Goal: Information Seeking & Learning: Learn about a topic

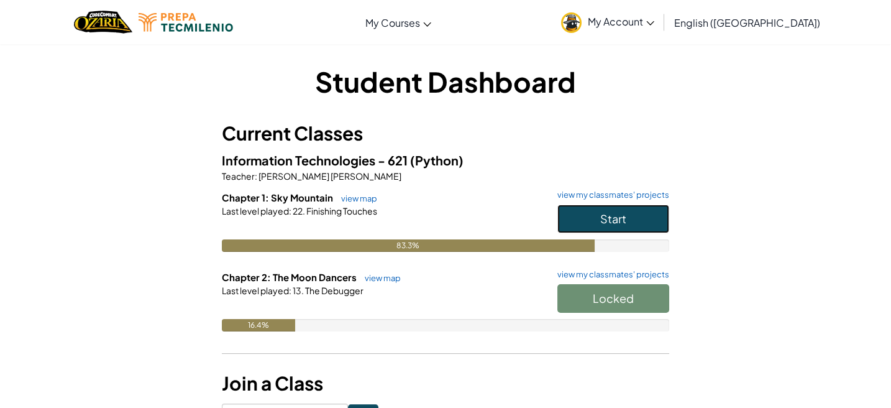
click at [595, 219] on button "Start" at bounding box center [613, 218] width 112 height 29
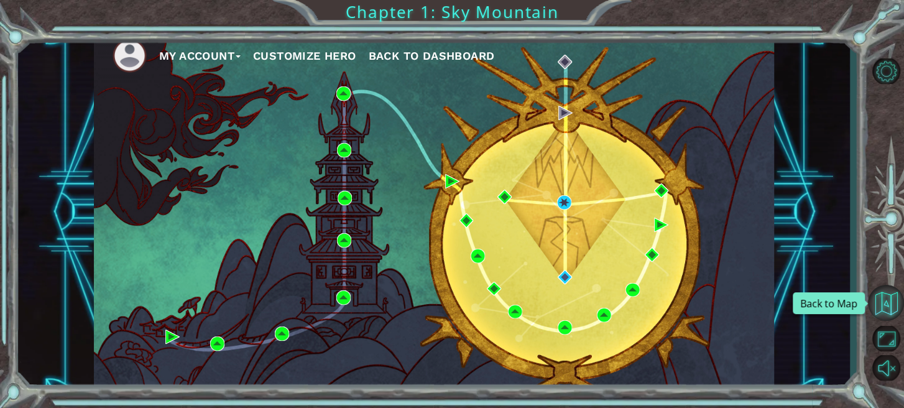
click at [887, 300] on button "Back to Map" at bounding box center [886, 303] width 36 height 36
click at [889, 331] on button "Maximize Browser" at bounding box center [886, 338] width 36 height 25
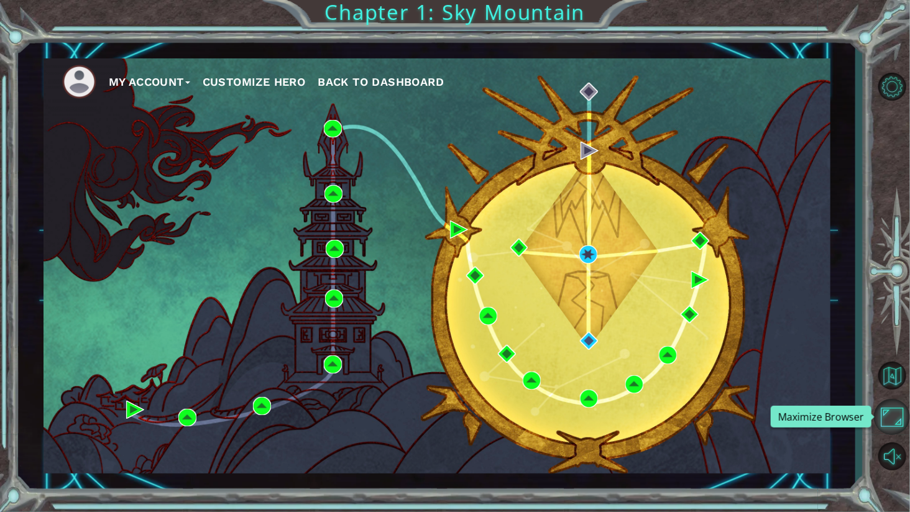
click at [883, 403] on button "Maximize Browser" at bounding box center [892, 417] width 36 height 36
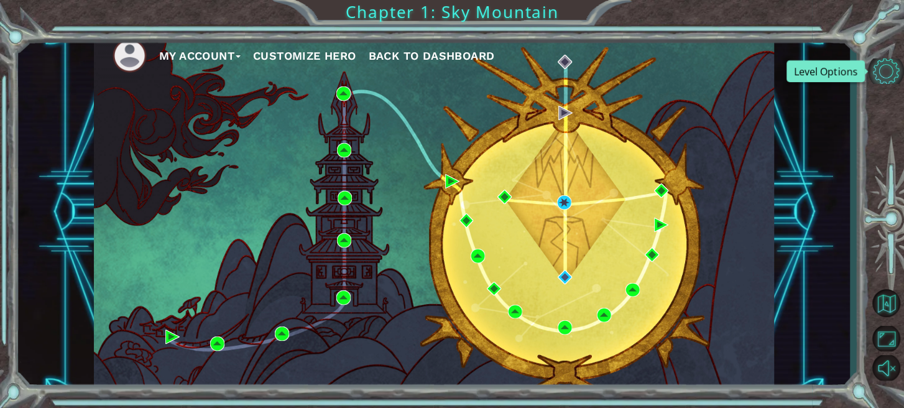
click at [891, 71] on button "Level Options" at bounding box center [886, 70] width 36 height 25
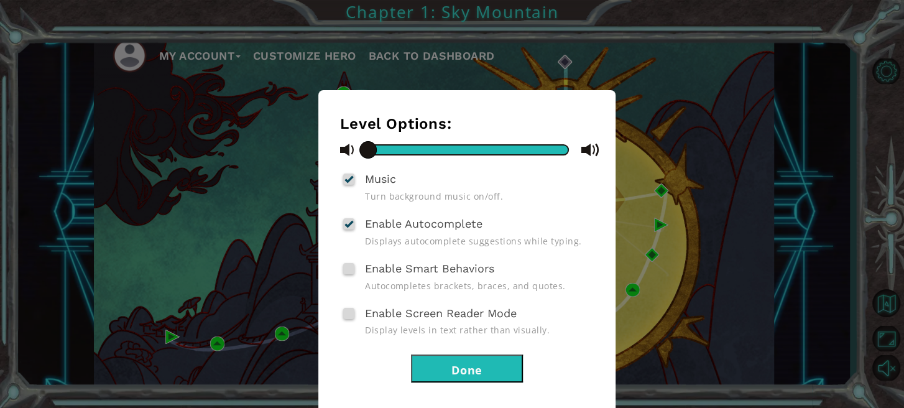
click at [455, 380] on div "Level Options: Music Turn background music on/off. Enable Autocomplete Displays…" at bounding box center [466, 256] width 297 height 332
click at [451, 369] on button "Done" at bounding box center [467, 368] width 112 height 28
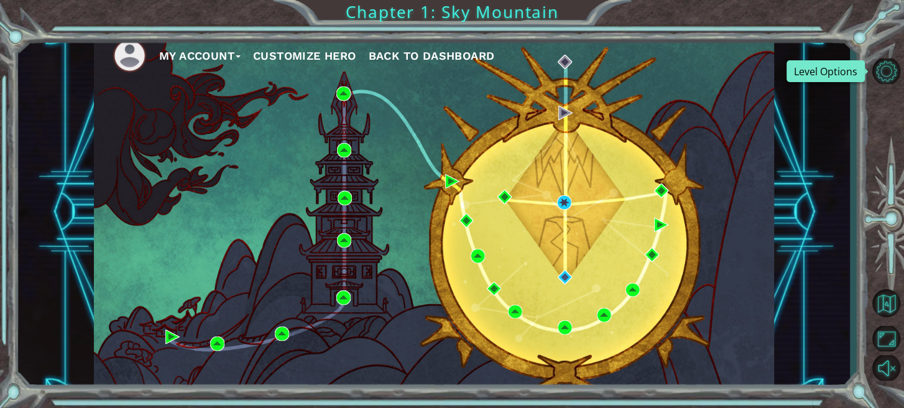
click at [441, 60] on span "Back to Dashboard" at bounding box center [431, 55] width 126 height 13
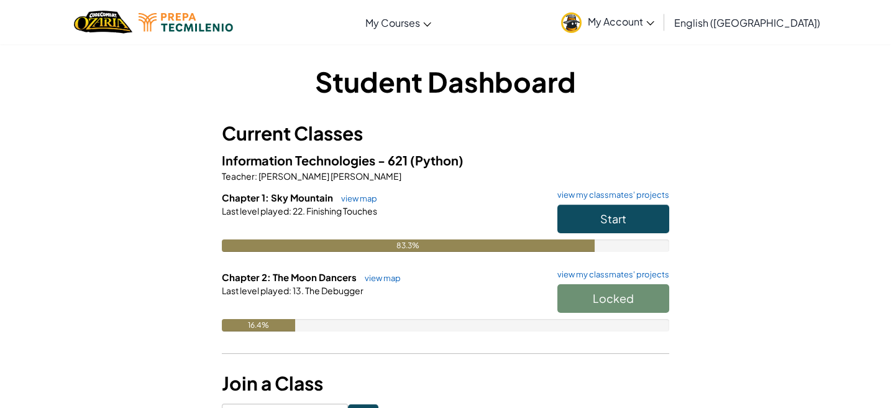
click at [615, 295] on div "Locked" at bounding box center [607, 301] width 124 height 35
click at [390, 282] on link "view map" at bounding box center [380, 278] width 42 height 10
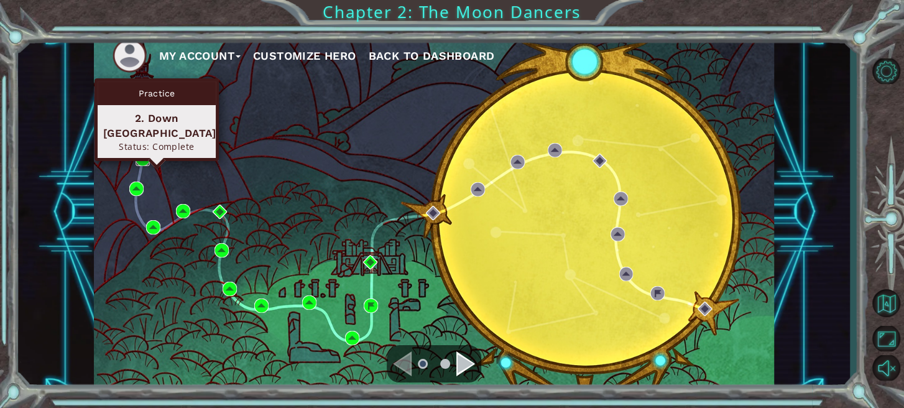
click at [143, 158] on img at bounding box center [142, 159] width 14 height 14
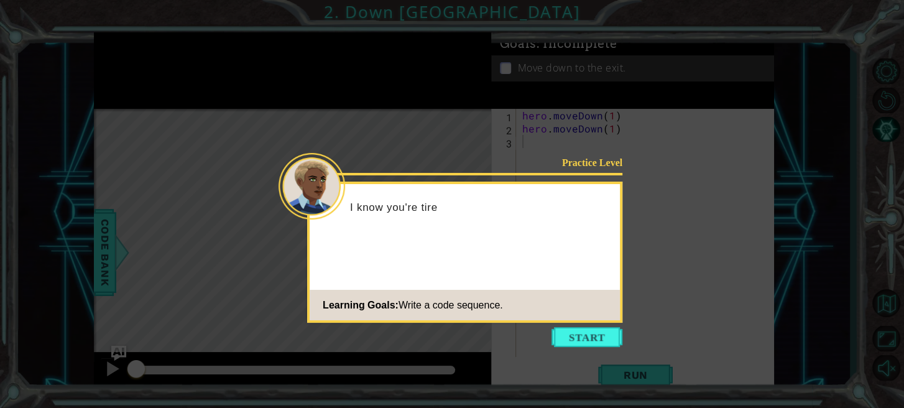
click at [598, 325] on icon at bounding box center [452, 204] width 904 height 408
drag, startPoint x: 597, startPoint y: 337, endPoint x: 590, endPoint y: 323, distance: 15.6
click at [597, 336] on button "Start" at bounding box center [586, 337] width 71 height 20
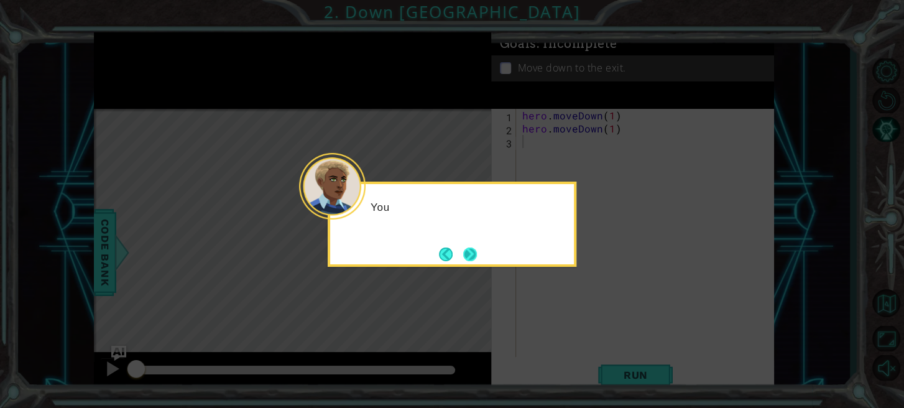
click at [477, 253] on button "Next" at bounding box center [470, 254] width 14 height 14
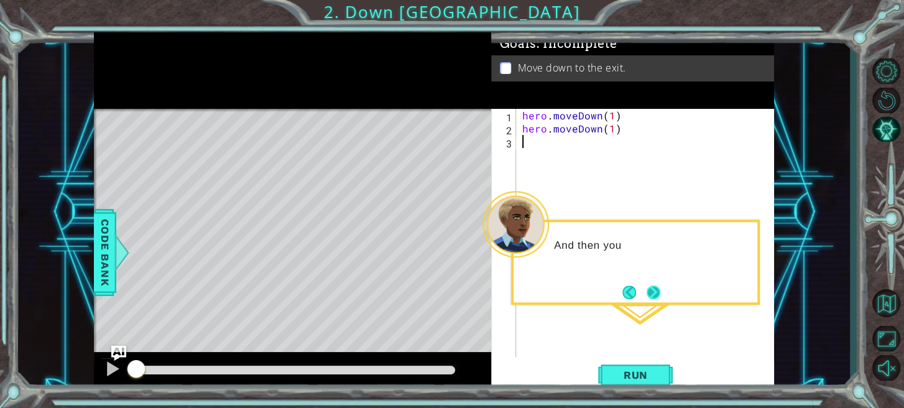
click at [660, 285] on button "Next" at bounding box center [653, 292] width 14 height 14
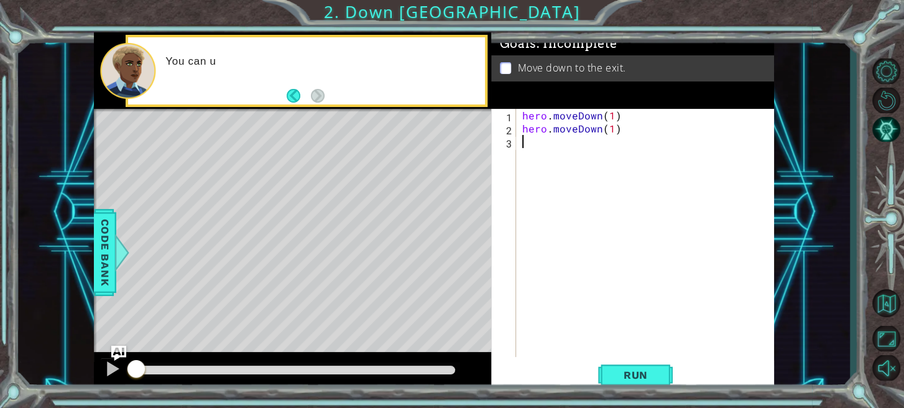
click at [631, 112] on div "hero . moveDown ( 1 ) hero . moveDown ( 1 )" at bounding box center [648, 246] width 257 height 274
type textarea "hero.moveDown(1)"
drag, startPoint x: 629, startPoint y: 132, endPoint x: 521, endPoint y: 132, distance: 107.5
click at [521, 132] on div "hero . moveDown ( 1 ) hero . moveDown ( 1 )" at bounding box center [648, 246] width 257 height 274
click at [613, 116] on div "hero . moveDown ( 1 )" at bounding box center [648, 246] width 257 height 274
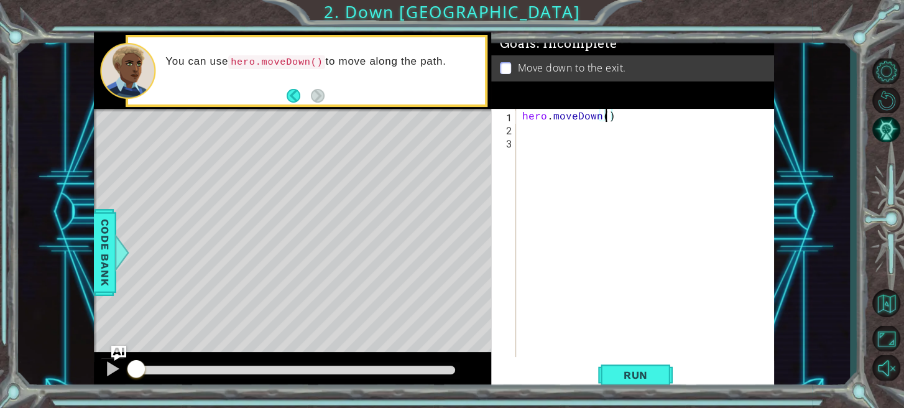
type textarea "hero.moveDown(2)"
click at [643, 147] on div "hero . moveDown ( 2 )" at bounding box center [648, 246] width 257 height 274
click at [618, 109] on div "hero . moveDown ( 2 )" at bounding box center [648, 246] width 257 height 274
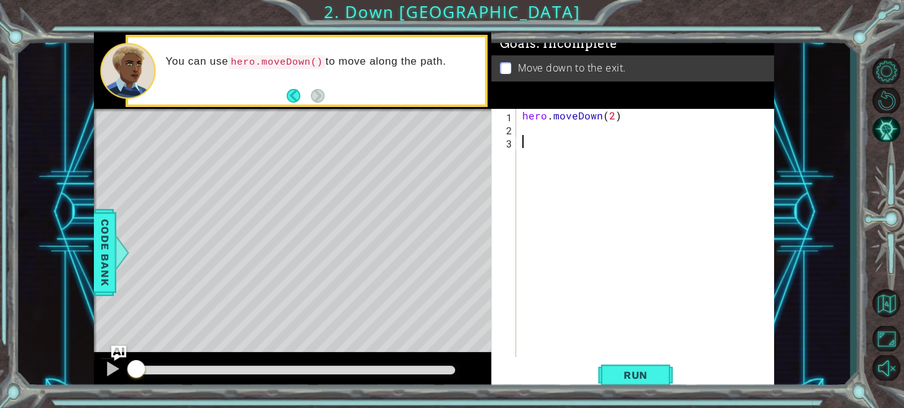
type textarea "hero.moveDown(2)"
click at [554, 126] on div "hero . moveDown ( 2 )" at bounding box center [648, 246] width 257 height 274
type textarea "hero.moveDown(2)"
drag, startPoint x: 713, startPoint y: 114, endPoint x: 616, endPoint y: 120, distance: 97.1
click at [616, 120] on div "hero . moveDown ( 2 ) hero . moveDown ( 1 )" at bounding box center [648, 246] width 257 height 274
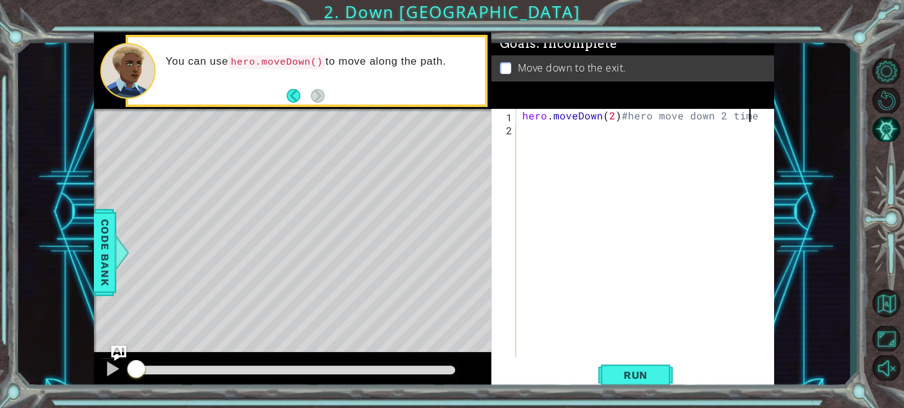
scroll to position [0, 14]
type textarea "hero.moveDown(2)#hero move down 2 times"
click at [704, 141] on div "hero . moveDown ( 2 ) #hero move down 2 times" at bounding box center [648, 246] width 257 height 274
click at [623, 371] on span "Run" at bounding box center [635, 375] width 49 height 12
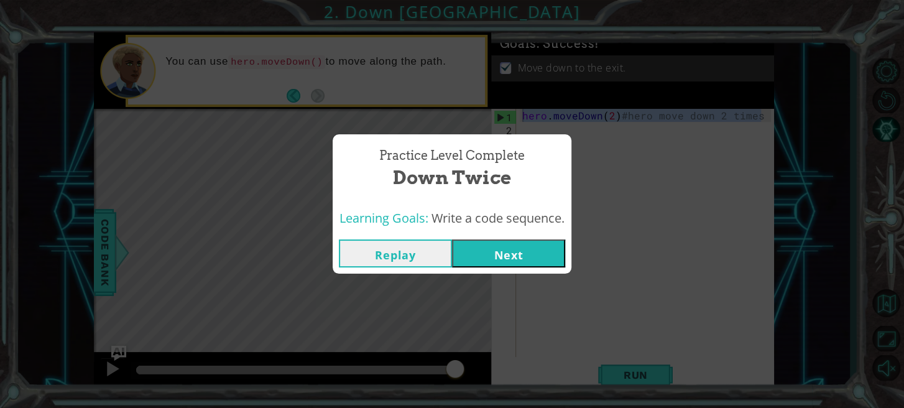
drag, startPoint x: 759, startPoint y: 120, endPoint x: 519, endPoint y: 117, distance: 239.9
click at [519, 117] on body "1 ההההההההההההההההההההההההההההההההההההההההההההההההההההההההההההההההההההההההההההה…" at bounding box center [452, 204] width 904 height 408
drag, startPoint x: 567, startPoint y: 112, endPoint x: 666, endPoint y: 235, distance: 157.8
click at [666, 235] on div "Practice Level Complete Down Twice Learning Goals: Write a code sequence. Repla…" at bounding box center [452, 204] width 904 height 408
click at [435, 241] on button "Replay" at bounding box center [395, 253] width 113 height 28
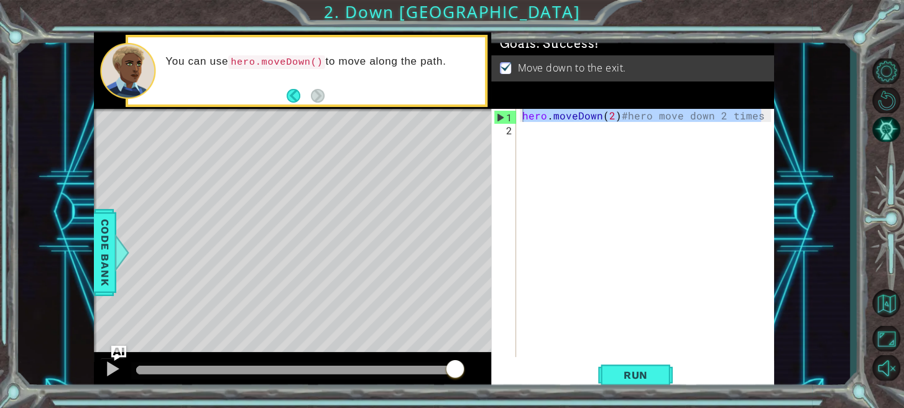
type textarea "hero.moveDown(2)#hero move down 2 times"
drag, startPoint x: 758, startPoint y: 117, endPoint x: 520, endPoint y: 114, distance: 237.4
click at [520, 114] on div "hero . moveDown ( 2 ) #hero move down 2 times" at bounding box center [648, 246] width 257 height 274
drag, startPoint x: 599, startPoint y: 123, endPoint x: 680, endPoint y: 181, distance: 99.7
click at [679, 176] on div "hero . moveDown ( 2 ) #hero move down 2 times" at bounding box center [648, 246] width 257 height 274
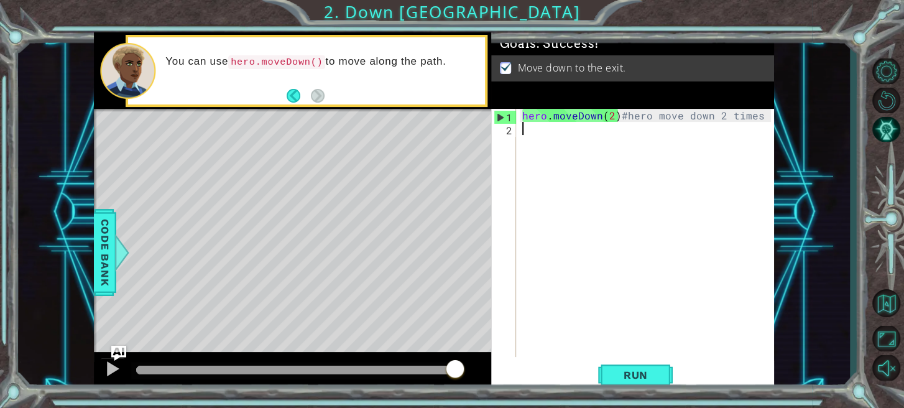
click at [687, 203] on div "hero . moveDown ( 2 ) #hero move down 2 times" at bounding box center [648, 246] width 257 height 274
drag, startPoint x: 521, startPoint y: 11, endPoint x: 422, endPoint y: 11, distance: 98.8
click at [422, 11] on div "1 ההההההההההההההההההההההההההההההההההההההההההההההההההההההההההההההההההההההההההההה…" at bounding box center [452, 204] width 904 height 408
type textarea "hero.moveDown(2)#hero move down 2 times"
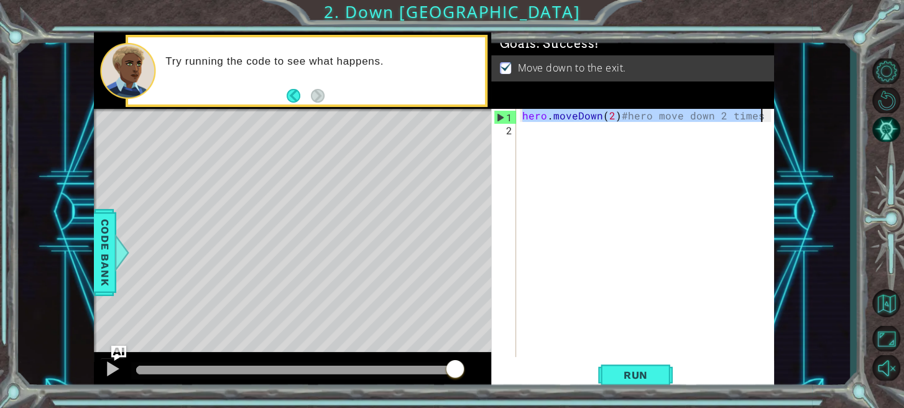
drag, startPoint x: 525, startPoint y: 116, endPoint x: 759, endPoint y: 110, distance: 235.0
click at [759, 110] on div "hero . moveDown ( 2 ) #hero move down 2 times" at bounding box center [648, 246] width 257 height 274
click at [880, 311] on button "Back to Map" at bounding box center [886, 303] width 36 height 36
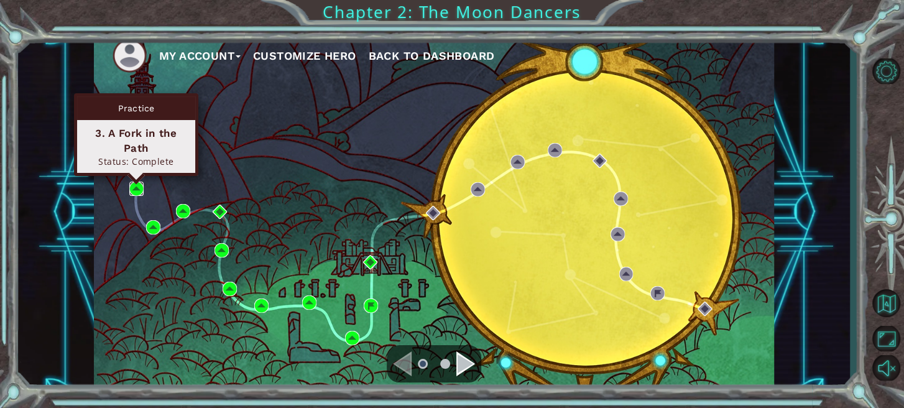
click at [137, 190] on img at bounding box center [136, 188] width 14 height 14
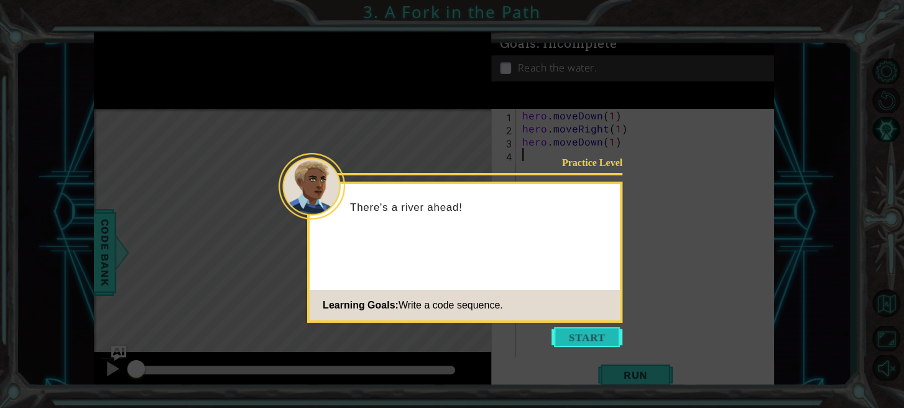
click at [600, 339] on button "Start" at bounding box center [586, 337] width 71 height 20
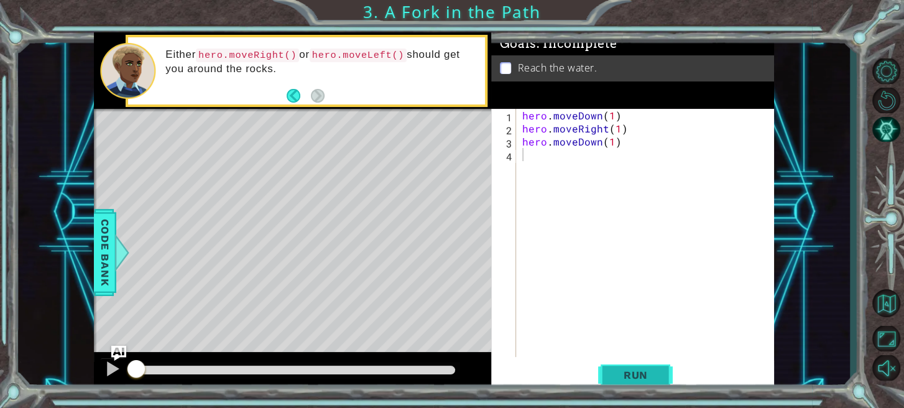
click at [629, 369] on span "Run" at bounding box center [635, 375] width 49 height 12
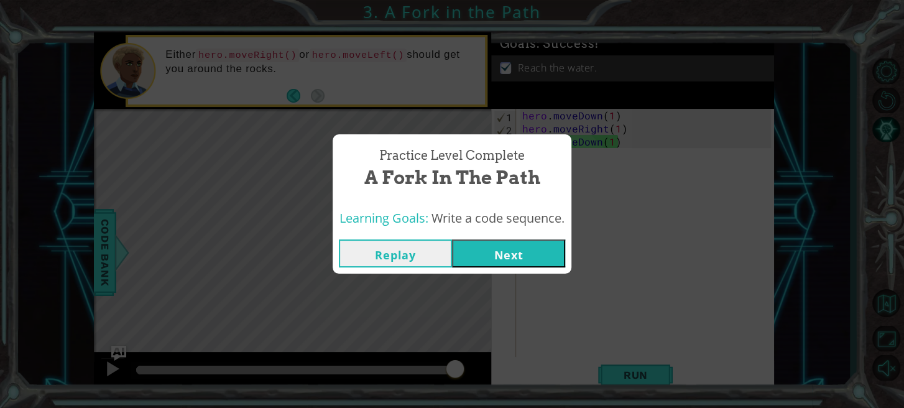
click at [413, 255] on button "Replay" at bounding box center [395, 253] width 113 height 28
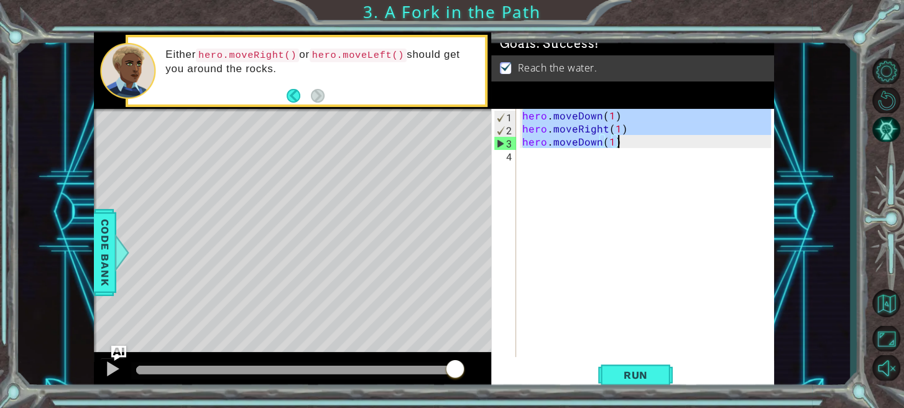
drag, startPoint x: 523, startPoint y: 112, endPoint x: 617, endPoint y: 142, distance: 98.7
click at [617, 142] on div "hero . moveDown ( 1 ) hero . moveRight ( 1 ) hero . moveDown ( 1 )" at bounding box center [648, 246] width 257 height 274
click at [628, 108] on div "Goals : Success! Reach the water." at bounding box center [632, 70] width 283 height 76
click at [646, 128] on div "hero . moveDown ( 1 ) hero . moveRight ( 1 ) hero . moveDown ( 1 )" at bounding box center [645, 233] width 251 height 248
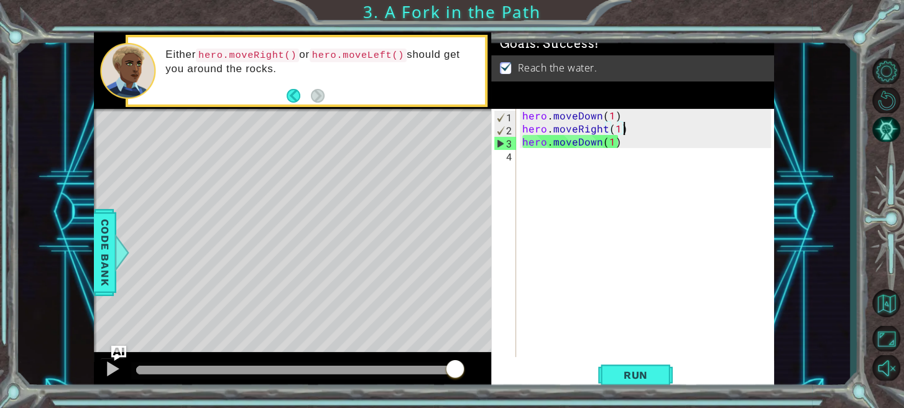
click at [635, 126] on div "hero . moveDown ( 1 ) hero . moveRight ( 1 ) hero . moveDown ( 1 )" at bounding box center [648, 246] width 257 height 274
click at [635, 119] on div "hero . moveDown ( 1 ) hero . moveRight ( 1 ) hero . moveDown ( 1 )" at bounding box center [648, 246] width 257 height 274
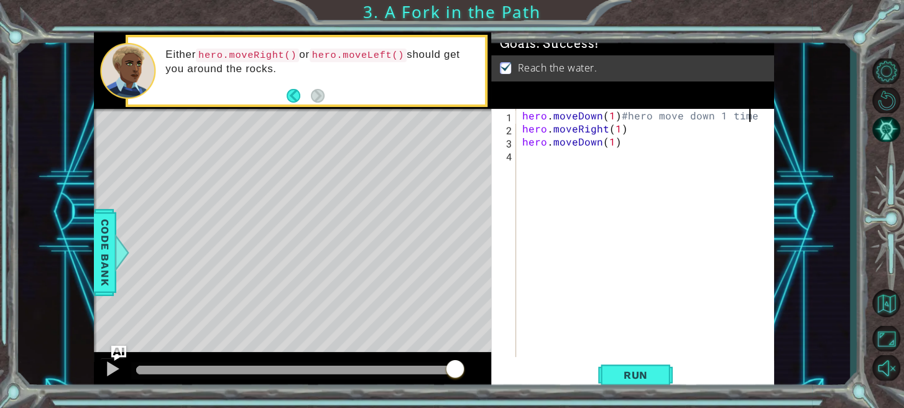
scroll to position [0, 13]
click at [642, 130] on div "hero . moveDown ( 1 ) #hero move down 1 time hero . moveRight ( 1 ) hero . move…" at bounding box center [648, 246] width 257 height 274
type textarea "hero.moveRight(1)#hero move righ 1 time"
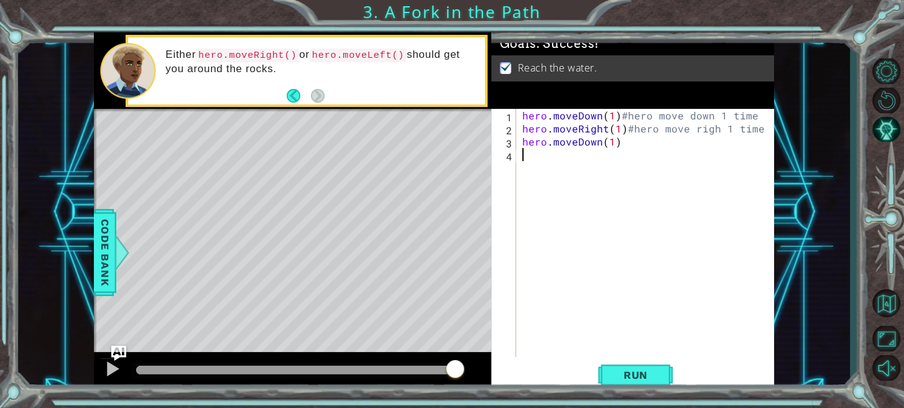
click at [658, 155] on div "hero . moveDown ( 1 ) #hero move down 1 time hero . moveRight ( 1 ) #hero move …" at bounding box center [648, 246] width 257 height 274
click at [651, 150] on div "hero . moveDown ( 1 ) #hero move down 1 time hero . moveRight ( 1 ) #hero move …" at bounding box center [648, 246] width 257 height 274
click at [626, 140] on div "hero . moveDown ( 1 ) #hero move down 1 time hero . moveRight ( 1 ) #hero move …" at bounding box center [648, 246] width 257 height 274
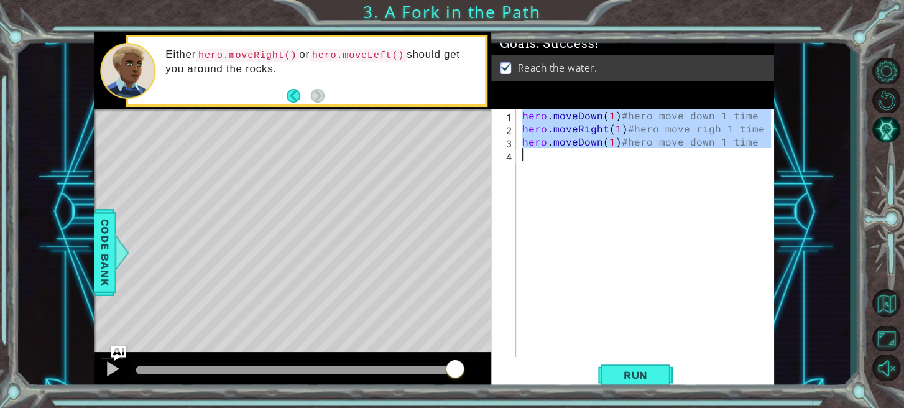
drag, startPoint x: 524, startPoint y: 114, endPoint x: 764, endPoint y: 156, distance: 244.1
click at [764, 156] on div "hero . moveDown ( 1 ) #hero move down 1 time hero . moveRight ( 1 ) #hero move …" at bounding box center [648, 246] width 257 height 274
type textarea "hero.moveDown(1)#hero move down 1 time"
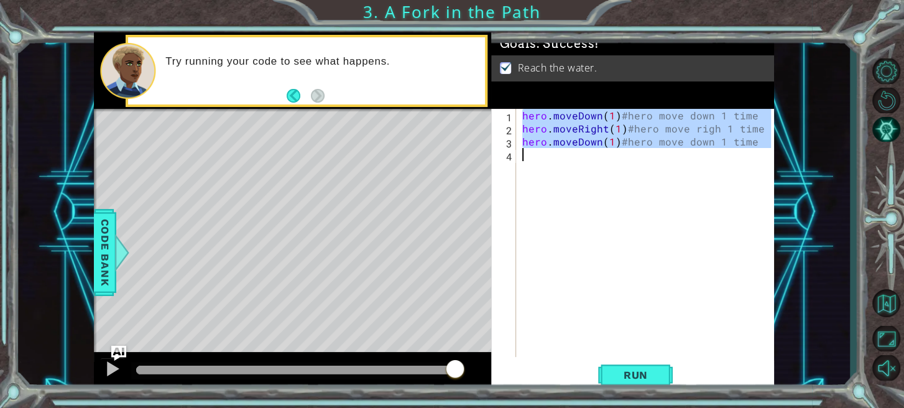
scroll to position [0, 0]
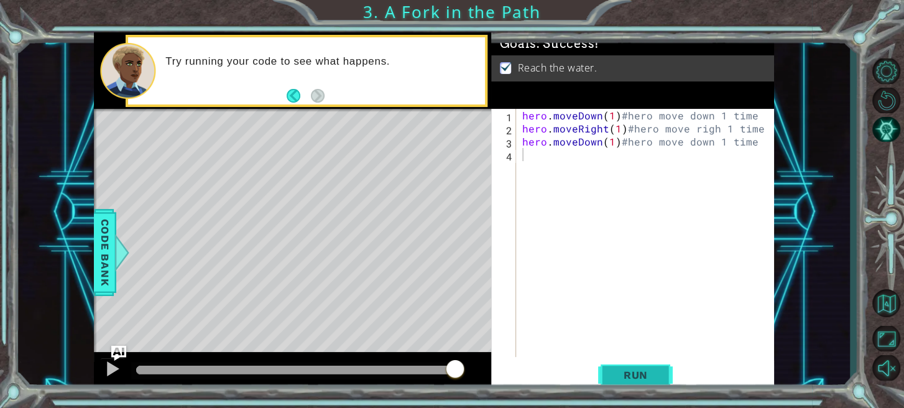
click at [636, 377] on span "Run" at bounding box center [635, 375] width 49 height 12
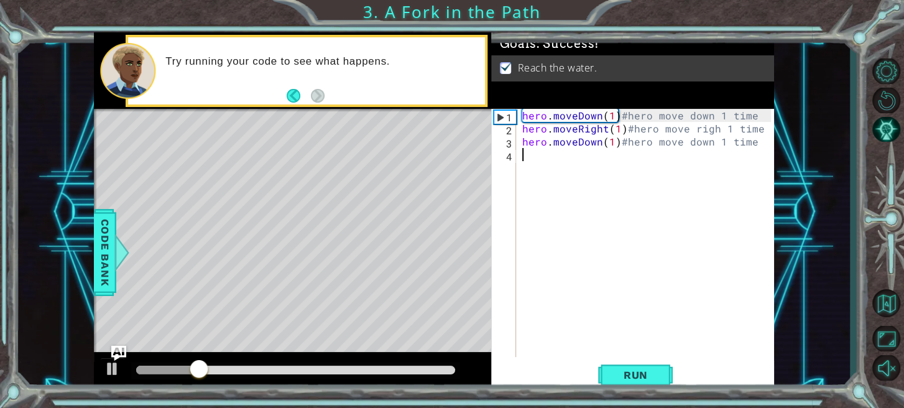
click at [440, 372] on div at bounding box center [295, 369] width 319 height 9
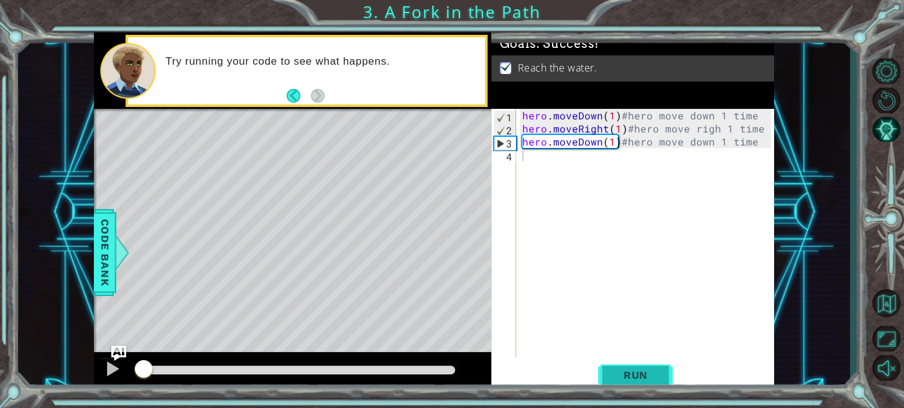
click at [643, 365] on button "Run" at bounding box center [635, 374] width 75 height 28
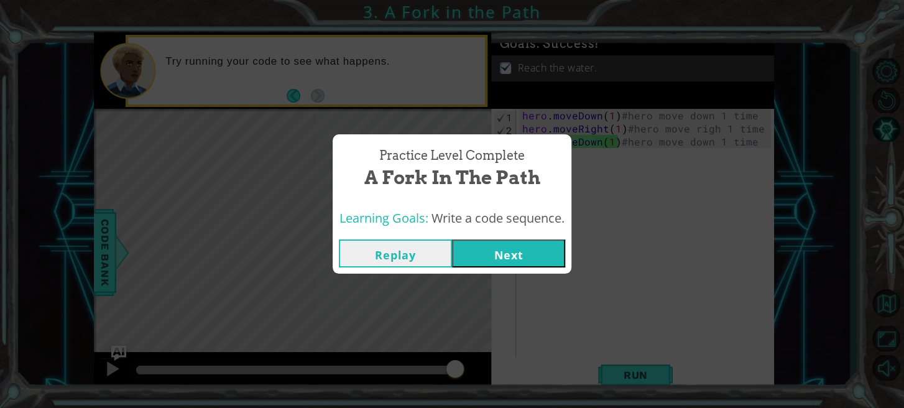
click at [529, 259] on button "Next" at bounding box center [508, 253] width 113 height 28
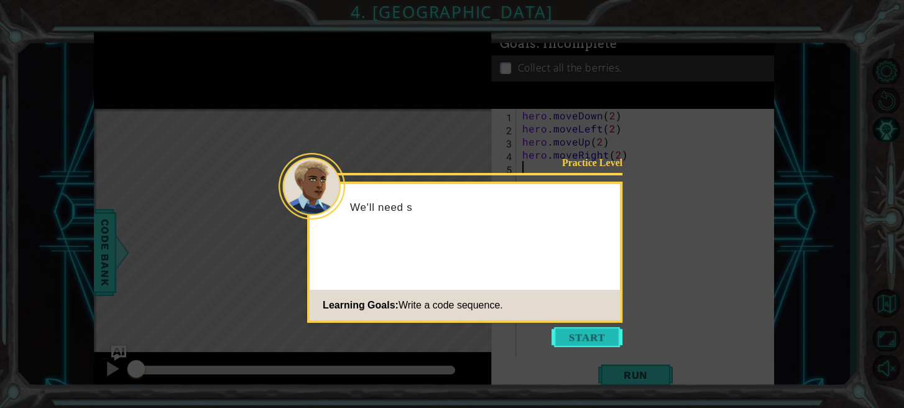
click at [580, 341] on button "Start" at bounding box center [586, 337] width 71 height 20
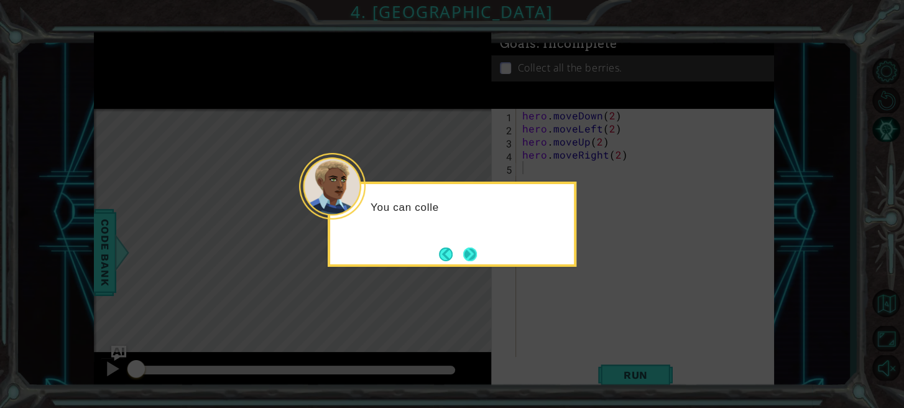
click at [472, 247] on button "Next" at bounding box center [470, 254] width 14 height 14
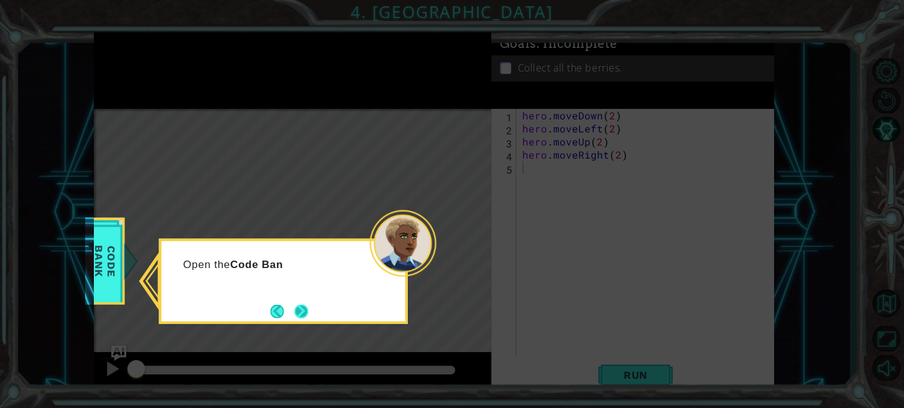
click at [308, 309] on button "Next" at bounding box center [302, 311] width 14 height 14
click at [306, 313] on button "Next" at bounding box center [302, 311] width 14 height 14
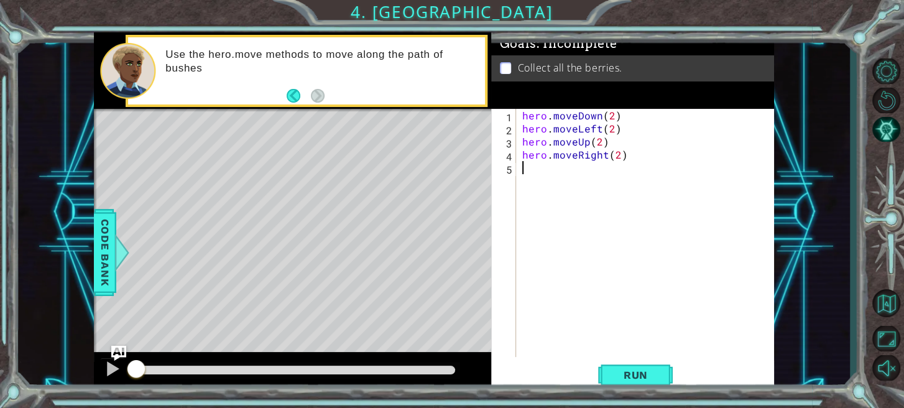
click at [521, 116] on div "hero . moveDown ( 2 ) hero . moveLeft ( 2 ) hero . moveUp ( 2 ) hero . moveRigh…" at bounding box center [648, 246] width 257 height 274
type textarea "hero.moveDown(2)"
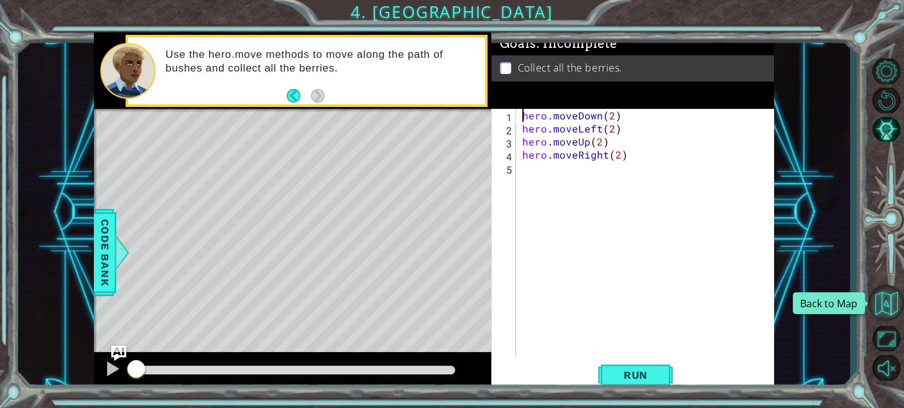
click at [890, 309] on button "Back to Map" at bounding box center [886, 303] width 36 height 36
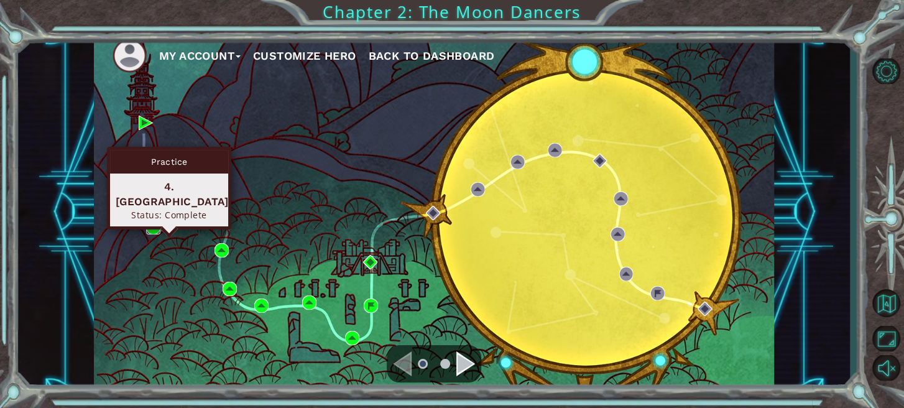
click at [154, 224] on img at bounding box center [153, 227] width 14 height 14
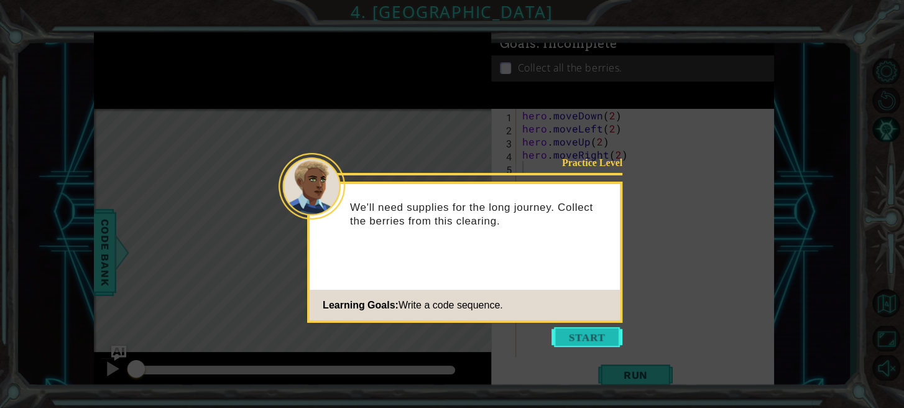
click at [584, 333] on button "Start" at bounding box center [586, 337] width 71 height 20
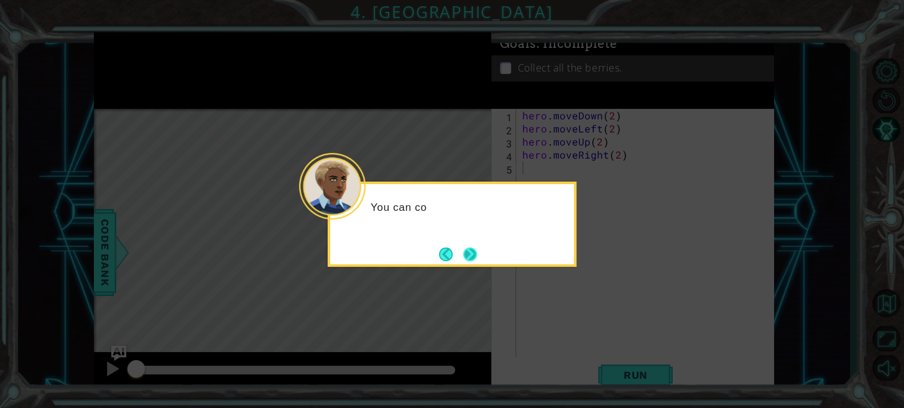
click at [469, 248] on button "Next" at bounding box center [470, 254] width 14 height 14
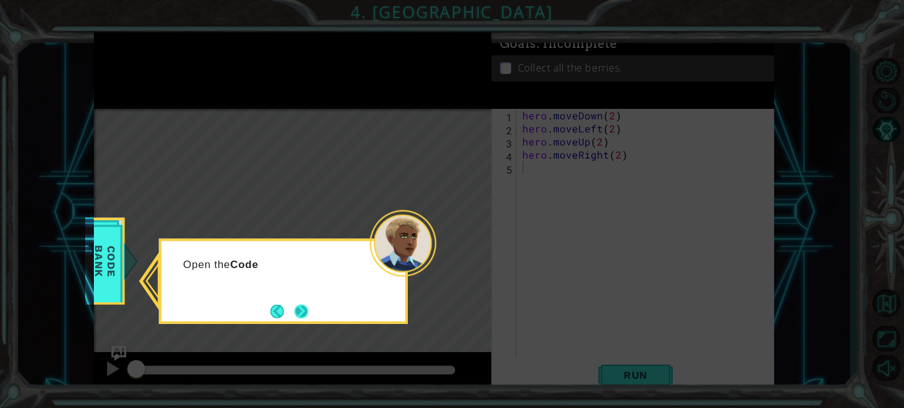
click at [308, 306] on button "Next" at bounding box center [302, 311] width 14 height 14
click at [301, 310] on button "Next" at bounding box center [302, 311] width 14 height 14
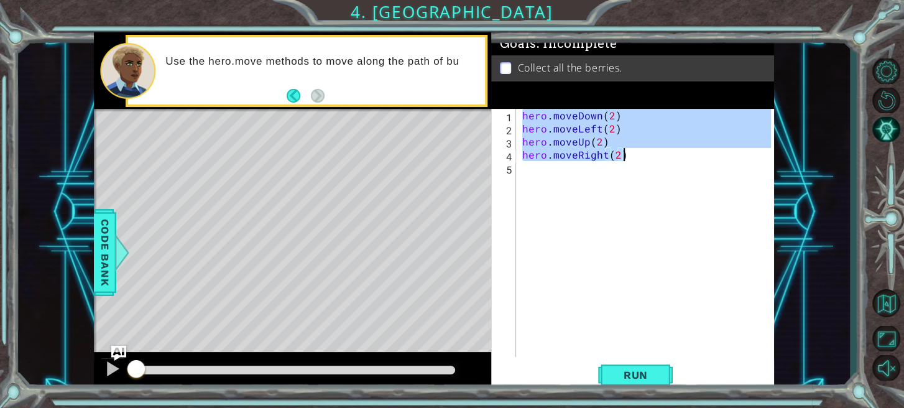
drag, startPoint x: 520, startPoint y: 114, endPoint x: 624, endPoint y: 153, distance: 111.3
click at [624, 153] on div "hero . moveDown ( 2 ) hero . moveLeft ( 2 ) hero . moveUp ( 2 ) hero . moveRigh…" at bounding box center [648, 246] width 257 height 274
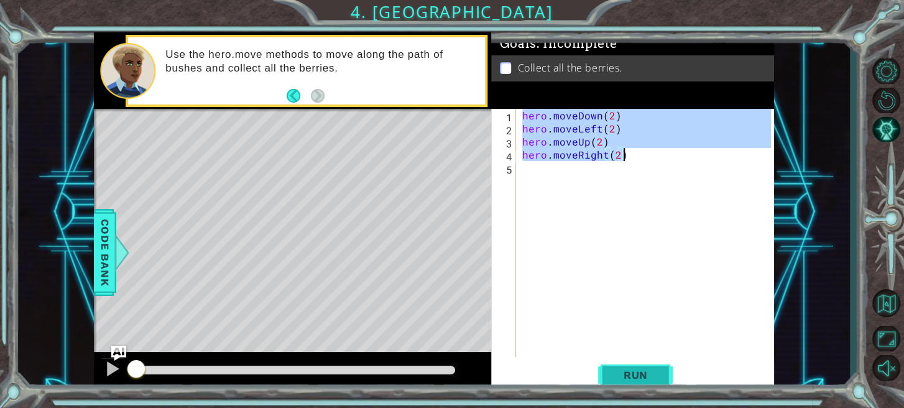
click at [630, 364] on button "Run" at bounding box center [635, 374] width 75 height 28
type textarea "hero.moveRight(2)"
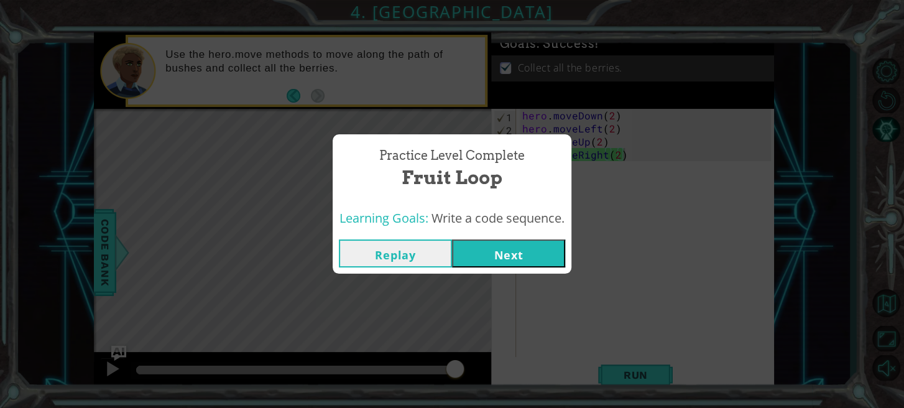
click at [537, 257] on button "Next" at bounding box center [508, 253] width 113 height 28
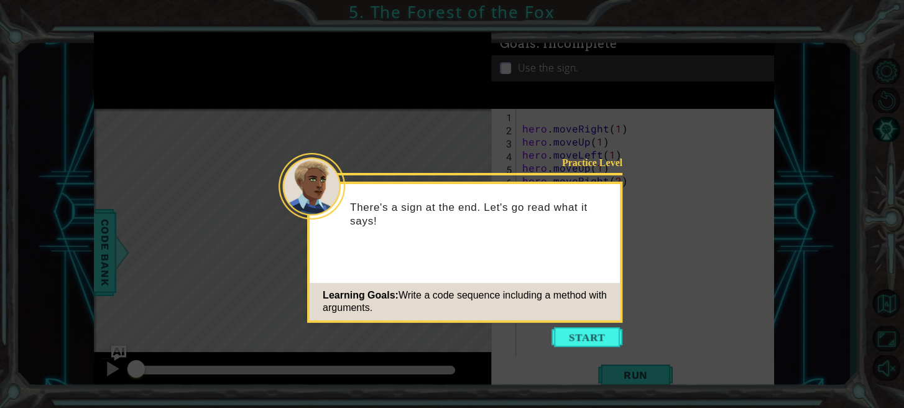
click at [613, 329] on button "Start" at bounding box center [586, 337] width 71 height 20
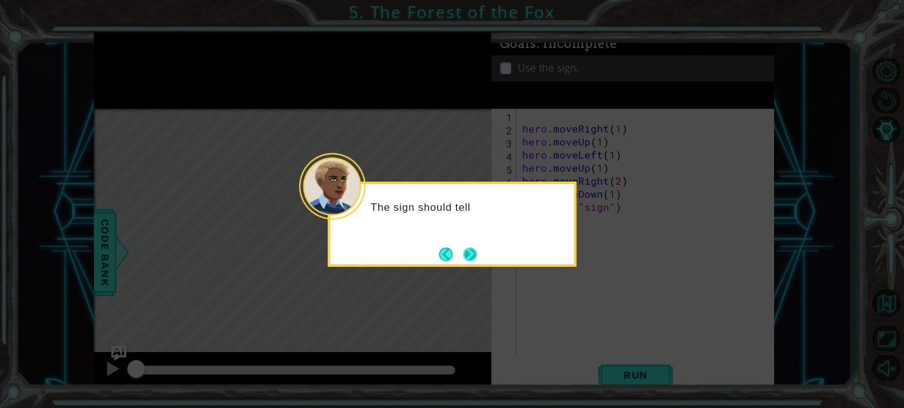
click at [477, 255] on button "Next" at bounding box center [470, 254] width 14 height 14
click at [474, 257] on button "Next" at bounding box center [470, 254] width 14 height 14
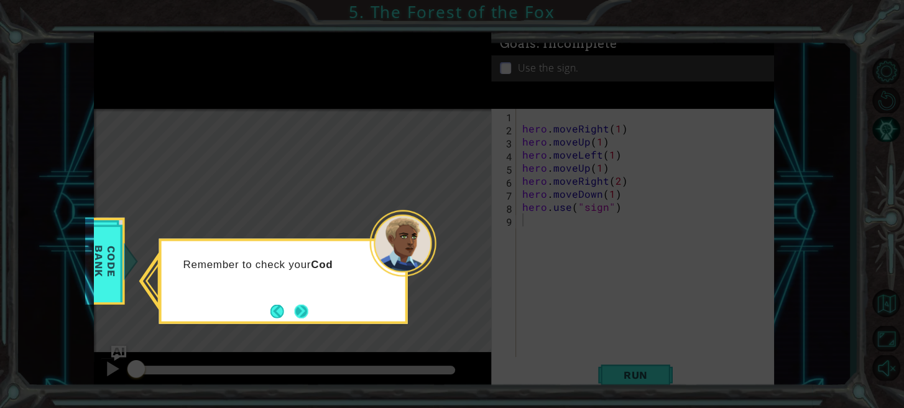
click at [305, 310] on button "Next" at bounding box center [302, 311] width 14 height 14
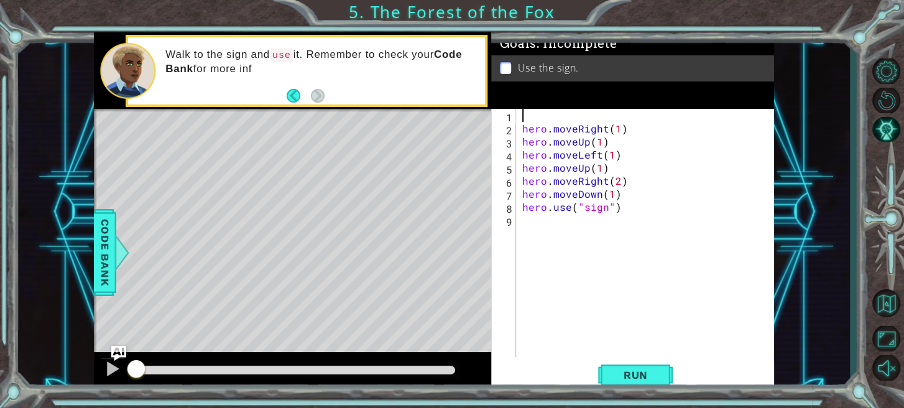
click at [528, 118] on div "hero . moveRight ( 1 ) hero . moveUp ( 1 ) hero . moveLeft ( 1 ) hero . moveUp …" at bounding box center [648, 246] width 257 height 274
click at [522, 127] on div "hero . moveRight ( 1 ) hero . moveUp ( 1 ) hero . moveLeft ( 1 ) hero . moveUp …" at bounding box center [648, 246] width 257 height 274
type textarea "hero.moveRight(1)"
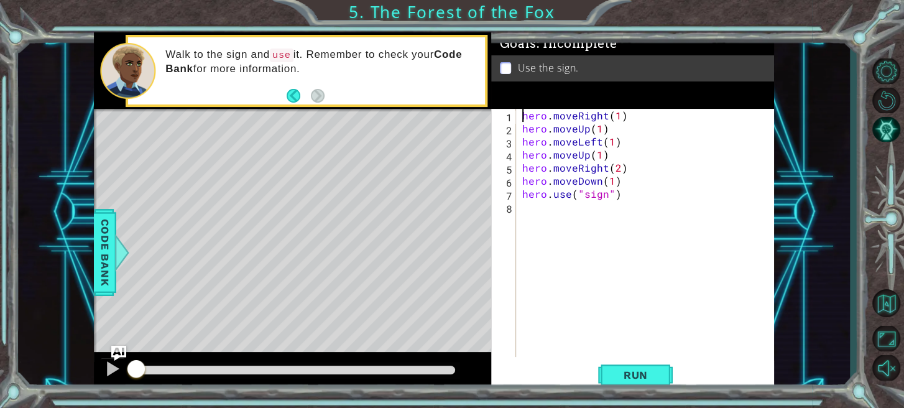
click at [561, 218] on div "hero . moveRight ( 1 ) hero . moveUp ( 1 ) hero . moveLeft ( 1 ) hero . moveUp …" at bounding box center [648, 246] width 257 height 274
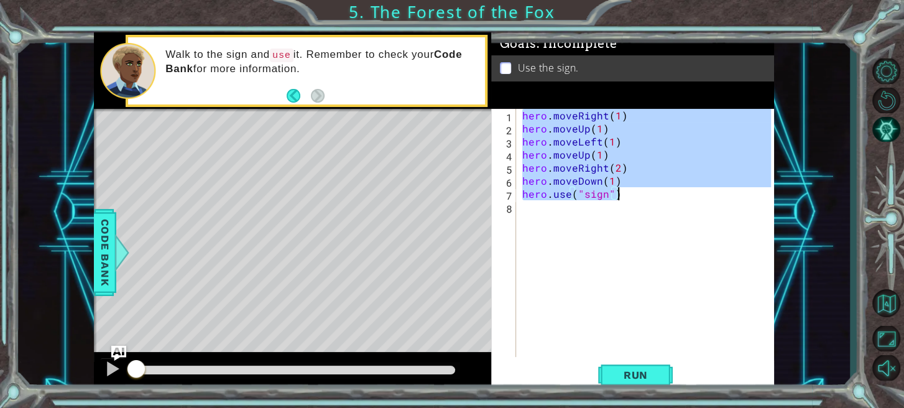
drag, startPoint x: 522, startPoint y: 113, endPoint x: 619, endPoint y: 194, distance: 126.2
click at [619, 194] on div "hero . moveRight ( 1 ) hero . moveUp ( 1 ) hero . moveLeft ( 1 ) hero . moveUp …" at bounding box center [648, 246] width 257 height 274
click at [633, 115] on div "hero . moveRight ( 1 ) hero . moveUp ( 1 ) hero . moveLeft ( 1 ) hero . moveUp …" at bounding box center [645, 233] width 251 height 248
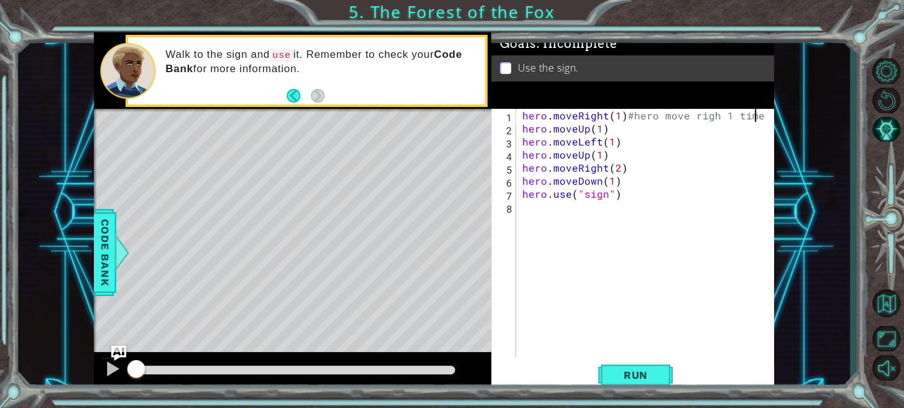
scroll to position [0, 14]
click at [624, 129] on div "hero . moveRight ( 1 ) #hero move righ 1 time" hero . moveUp ( 1 ) hero . moveL…" at bounding box center [648, 246] width 257 height 274
click at [764, 114] on div "hero . moveRight ( 1 ) #hero move righ 1 time" hero . moveUp ( 1 ) #hero move u…" at bounding box center [648, 246] width 257 height 274
click at [643, 140] on div "hero . moveRight ( 1 ) #hero move righ 1 time hero . moveUp ( 1 ) #hero move up…" at bounding box center [648, 246] width 257 height 274
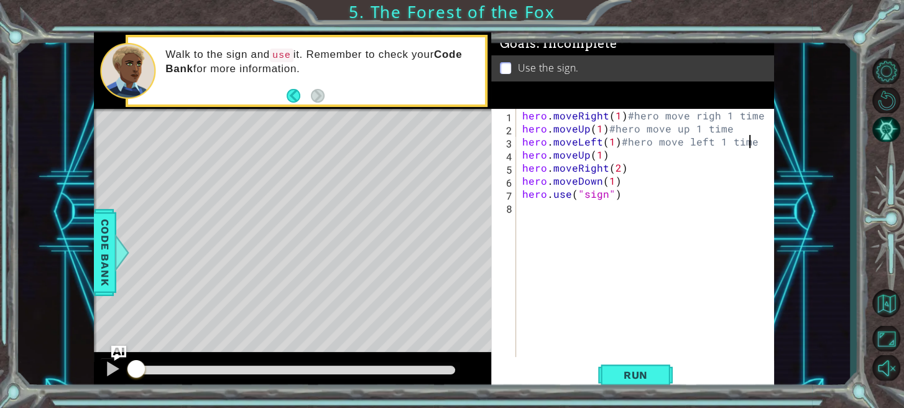
scroll to position [0, 13]
click at [641, 149] on div "hero . moveRight ( 1 ) #hero move righ 1 time hero . moveUp ( 1 ) #hero move up…" at bounding box center [648, 246] width 257 height 274
click at [653, 166] on div "hero . moveRight ( 1 ) #hero move righ 1 time hero . moveUp ( 1 ) #hero move up…" at bounding box center [648, 246] width 257 height 274
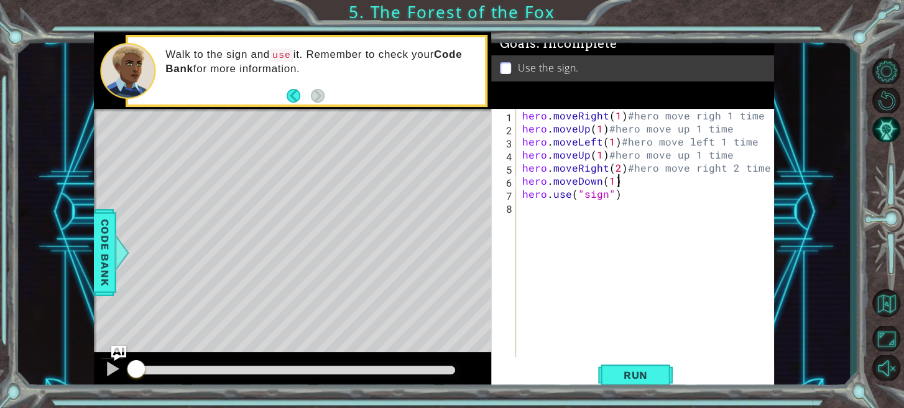
click at [664, 186] on div "hero . moveRight ( 1 ) #hero move righ 1 time hero . moveUp ( 1 ) #hero move up…" at bounding box center [648, 246] width 257 height 274
click at [659, 196] on div "hero . moveRight ( 1 ) #hero move righ 1 time hero . moveUp ( 1 ) #hero move up…" at bounding box center [648, 246] width 257 height 274
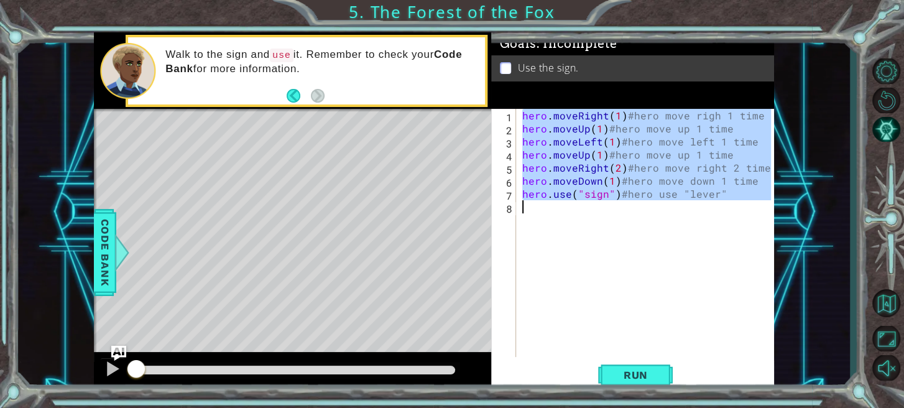
drag, startPoint x: 520, startPoint y: 113, endPoint x: 677, endPoint y: 185, distance: 173.5
click at [733, 203] on div "hero . moveRight ( 1 ) #hero move righ 1 time hero . moveUp ( 1 ) #hero move up…" at bounding box center [648, 246] width 257 height 274
type textarea "hero.use("sign")#hero use "lever""
drag, startPoint x: 438, startPoint y: 9, endPoint x: 336, endPoint y: 15, distance: 102.1
click at [328, 15] on div "1 ההההההההההההההההההההההההההההההההההההההההההההההההההההההההההההההההההההההההההההה…" at bounding box center [452, 204] width 904 height 408
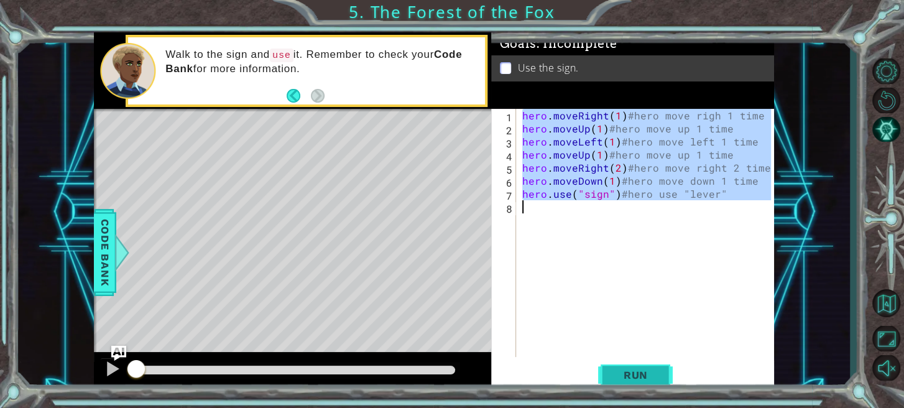
click at [642, 377] on span "Run" at bounding box center [635, 375] width 49 height 12
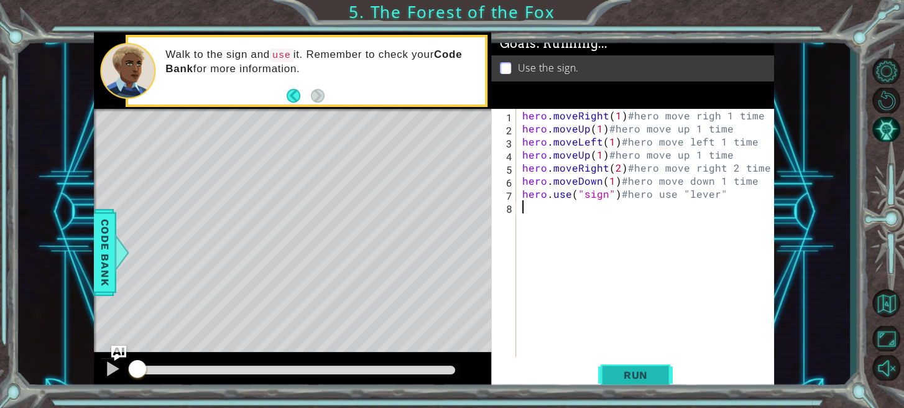
scroll to position [0, 0]
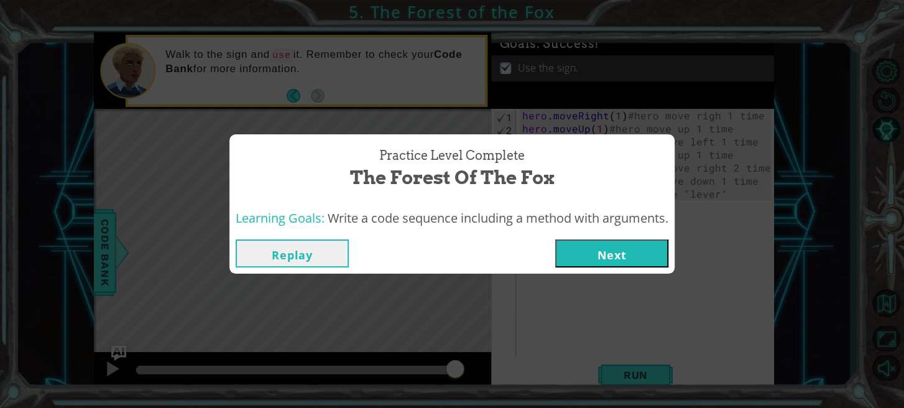
click at [608, 255] on button "Next" at bounding box center [611, 253] width 113 height 28
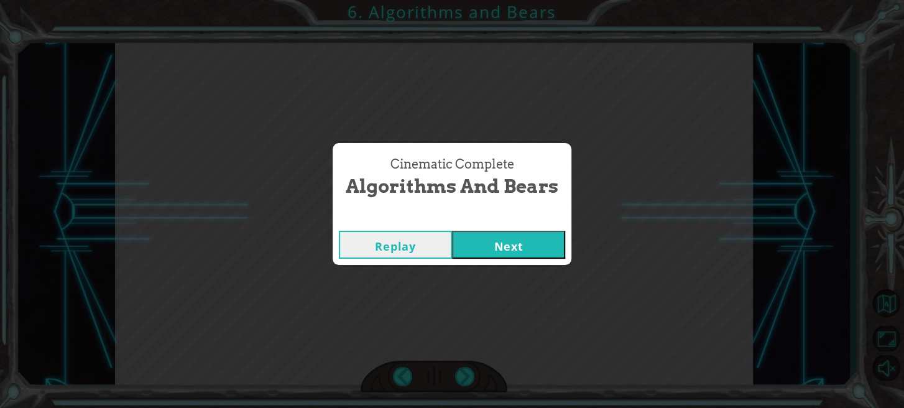
click at [557, 251] on button "Next" at bounding box center [508, 245] width 113 height 28
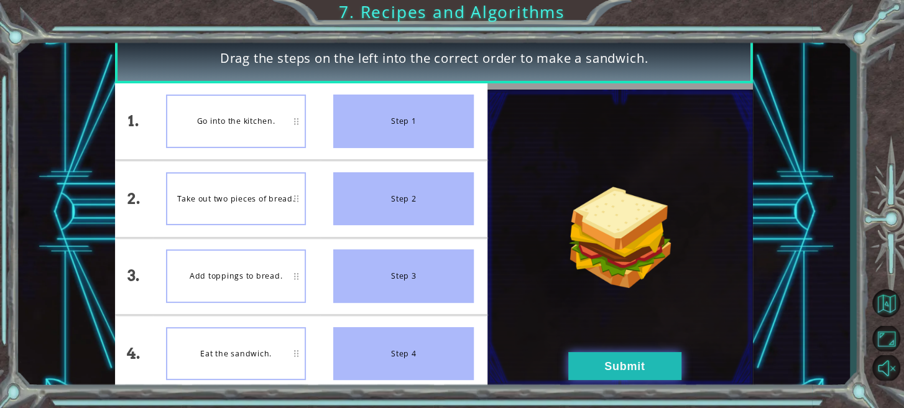
click at [617, 365] on button "Submit" at bounding box center [624, 366] width 113 height 28
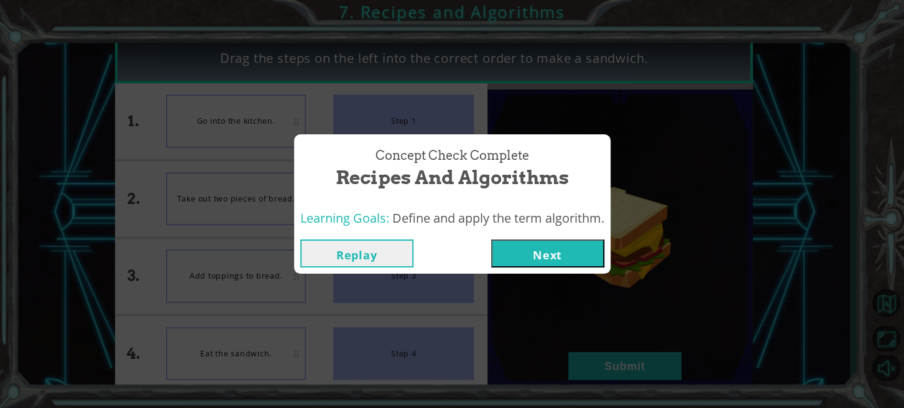
click at [583, 252] on button "Next" at bounding box center [547, 253] width 113 height 28
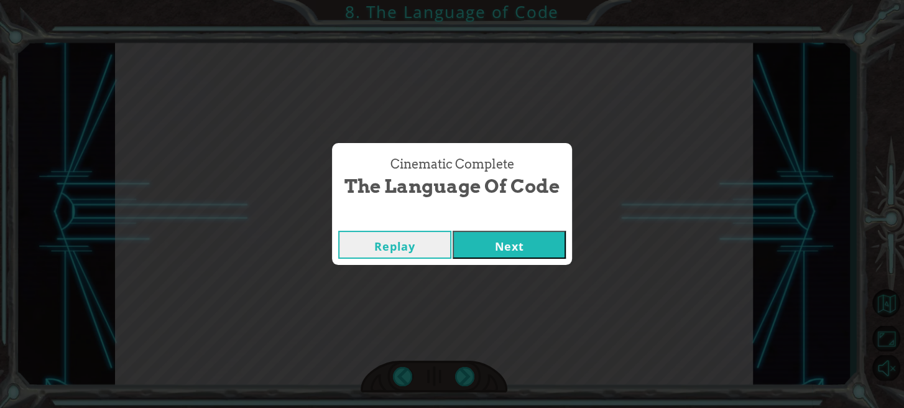
click at [543, 234] on button "Next" at bounding box center [508, 245] width 113 height 28
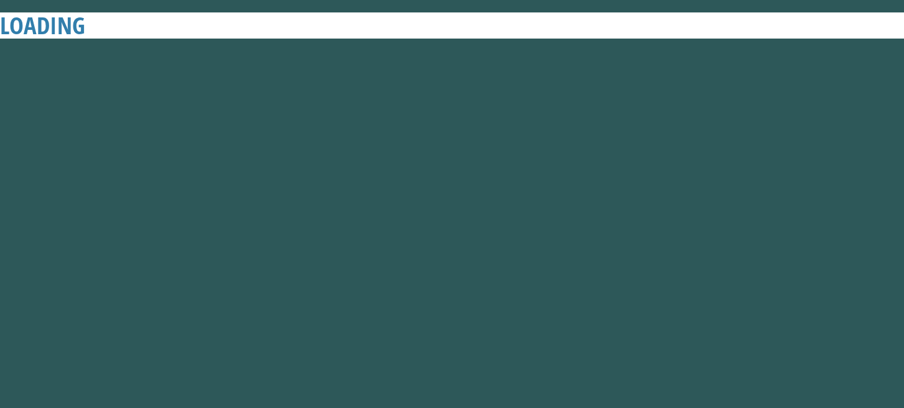
drag, startPoint x: 543, startPoint y: 234, endPoint x: 531, endPoint y: 234, distance: 11.8
click at [539, 234] on button "Next" at bounding box center [508, 245] width 113 height 28
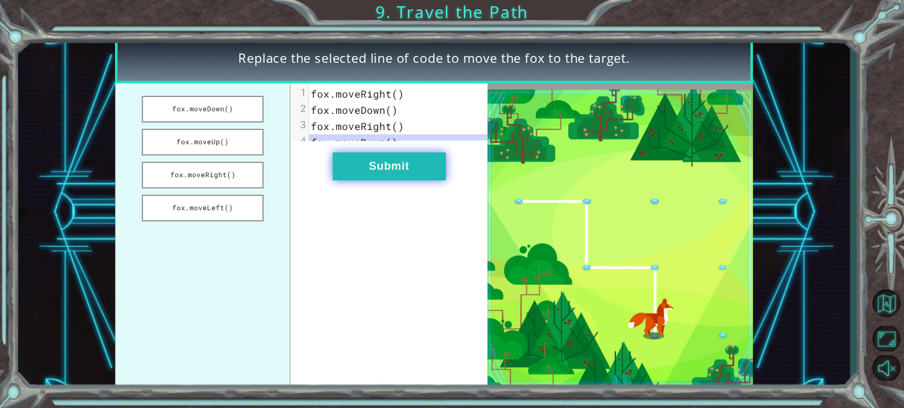
click at [387, 180] on button "Submit" at bounding box center [388, 166] width 113 height 28
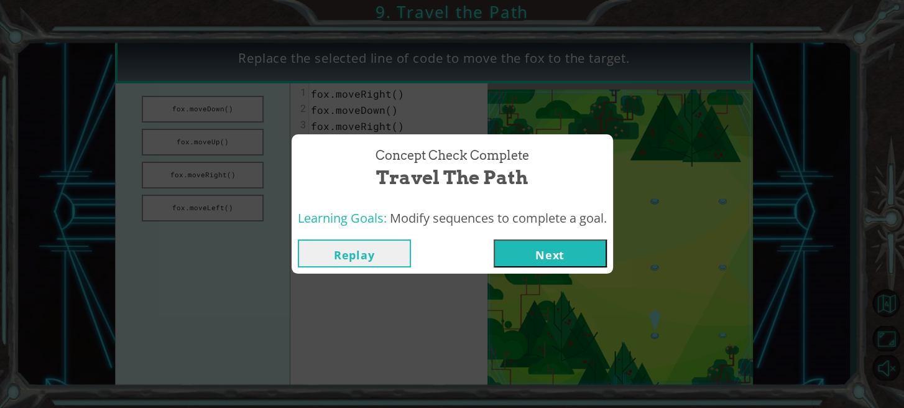
click at [548, 259] on button "Next" at bounding box center [549, 253] width 113 height 28
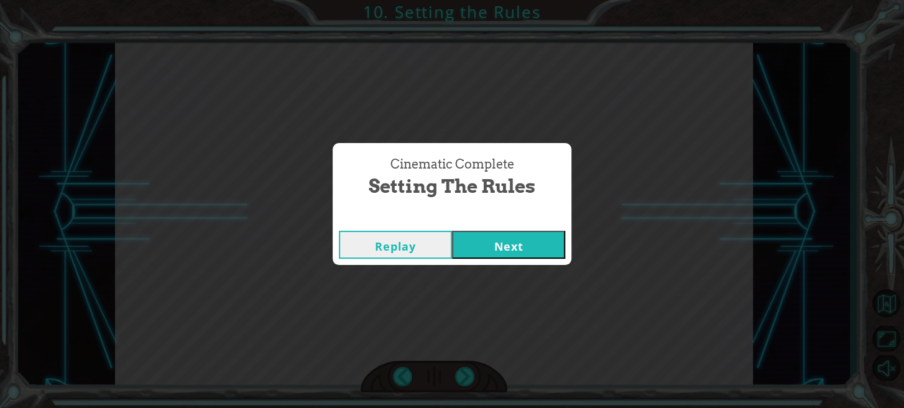
click at [488, 239] on button "Next" at bounding box center [508, 245] width 113 height 28
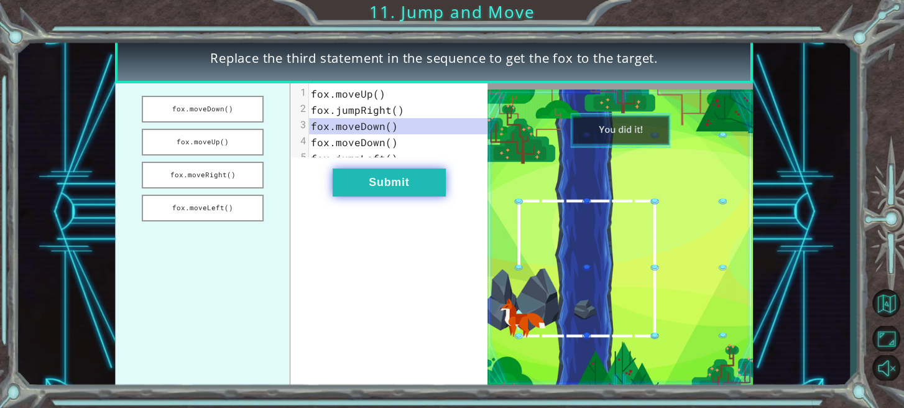
click at [438, 196] on button "Submit" at bounding box center [388, 182] width 113 height 28
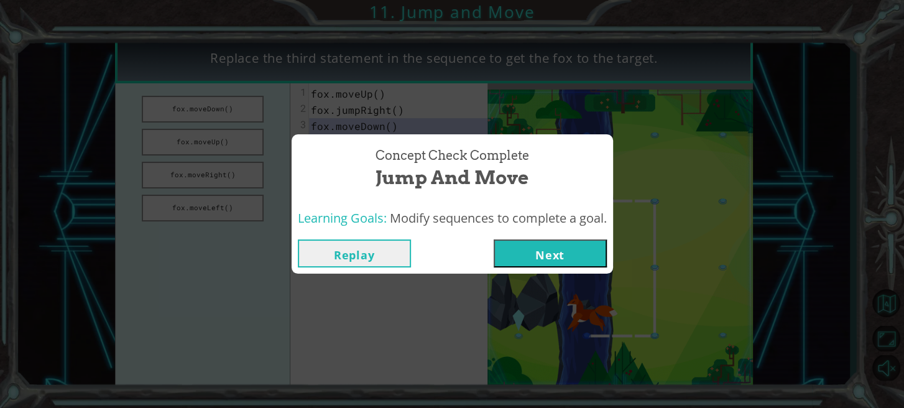
click at [554, 253] on button "Next" at bounding box center [549, 253] width 113 height 28
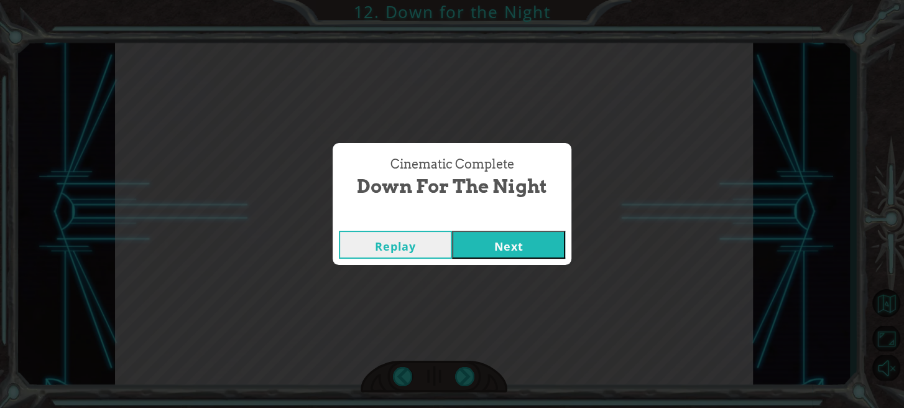
click at [539, 238] on button "Next" at bounding box center [508, 245] width 113 height 28
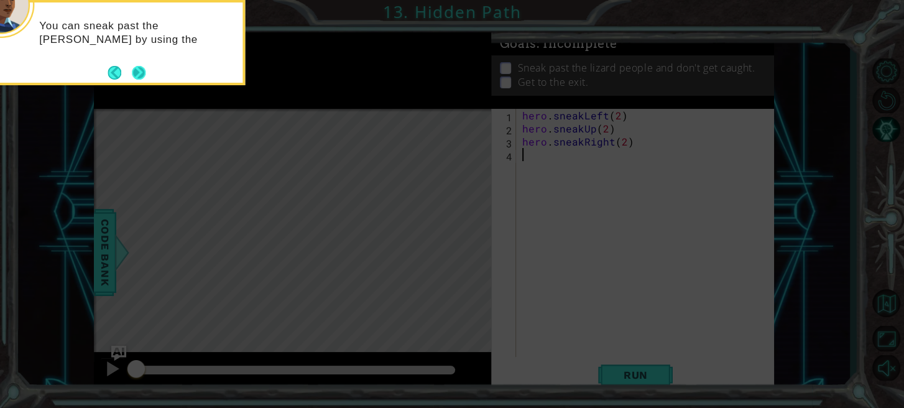
click at [135, 72] on button "Next" at bounding box center [139, 73] width 14 height 14
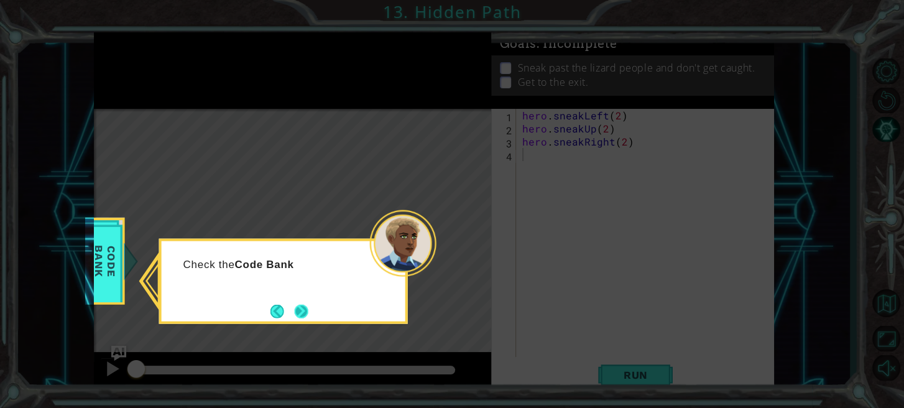
click at [306, 305] on button "Next" at bounding box center [302, 311] width 14 height 14
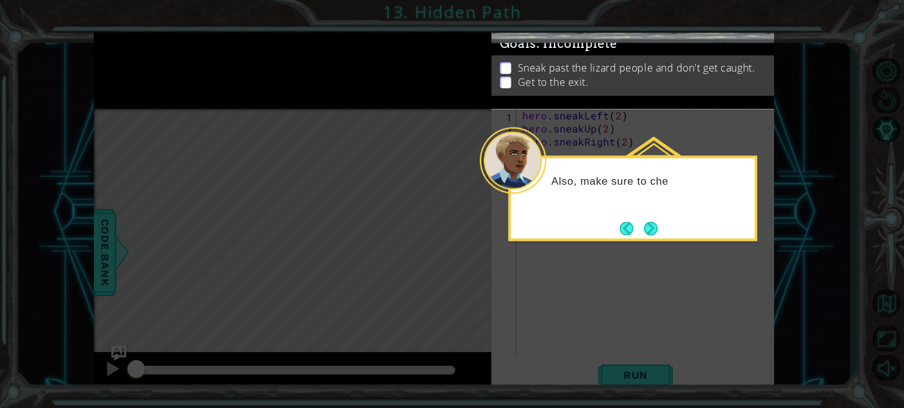
click at [644, 222] on button "Next" at bounding box center [651, 228] width 14 height 14
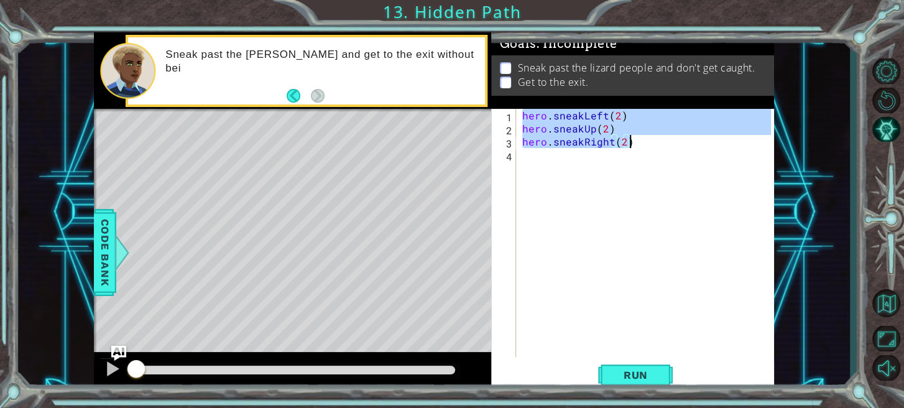
drag, startPoint x: 520, startPoint y: 113, endPoint x: 642, endPoint y: 142, distance: 125.1
click at [642, 142] on div "hero . sneakLeft ( 2 ) hero . sneakUp ( 2 ) hero . sneakRight ( 2 )" at bounding box center [648, 246] width 257 height 274
type textarea "hero.sneakUp(2) hero.sneakRight(2)"
drag, startPoint x: 636, startPoint y: 172, endPoint x: 638, endPoint y: 162, distance: 10.0
click at [636, 172] on div "hero . sneakLeft ( 2 ) hero . sneakUp ( 2 ) hero . sneakRight ( 2 )" at bounding box center [648, 246] width 257 height 274
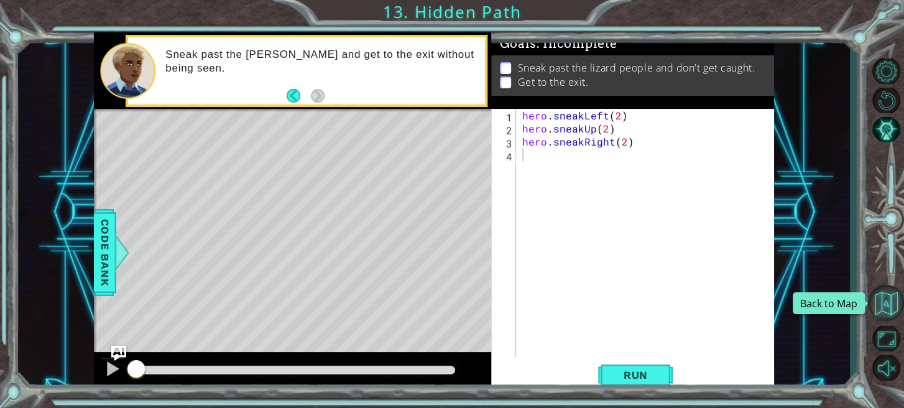
click at [891, 313] on button "Back to Map" at bounding box center [886, 303] width 36 height 36
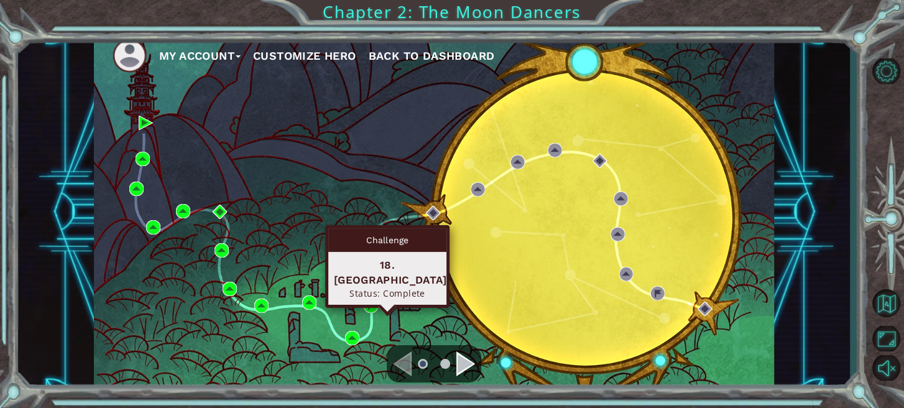
drag, startPoint x: 360, startPoint y: 267, endPoint x: 351, endPoint y: 265, distance: 9.5
click at [350, 265] on div "18. [GEOGRAPHIC_DATA]" at bounding box center [387, 272] width 107 height 30
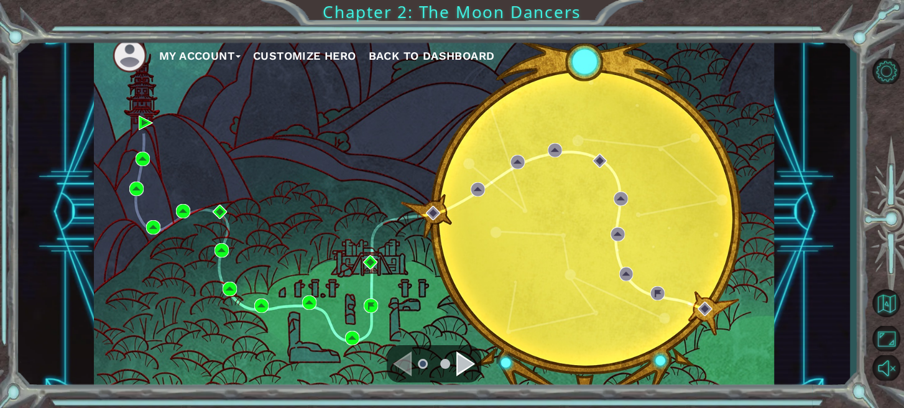
drag, startPoint x: 351, startPoint y: 265, endPoint x: 401, endPoint y: 308, distance: 66.6
click at [401, 308] on div "My Account Customize Hero Back to Dashboard" at bounding box center [434, 211] width 680 height 359
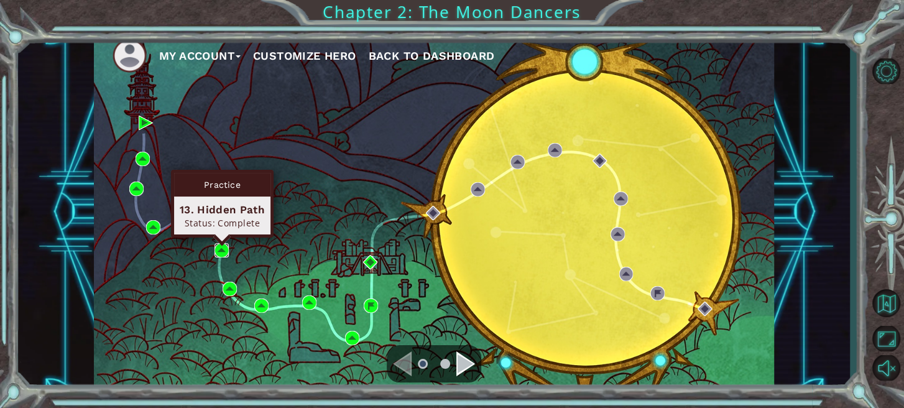
click at [214, 255] on img at bounding box center [221, 250] width 14 height 14
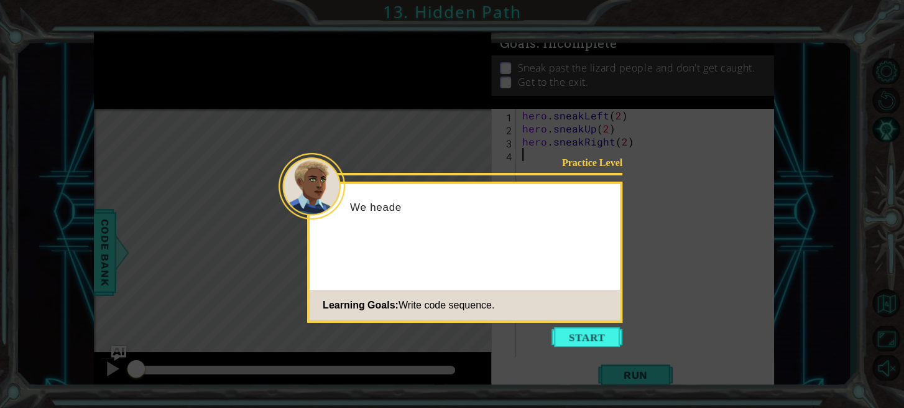
click at [569, 334] on button "Start" at bounding box center [586, 337] width 71 height 20
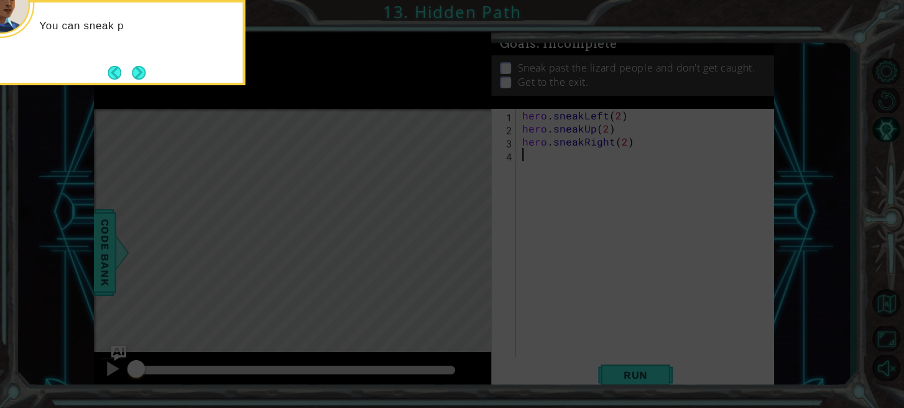
click at [150, 76] on div "You can sneak p" at bounding box center [120, 42] width 249 height 85
click at [141, 75] on button "Next" at bounding box center [139, 73] width 14 height 14
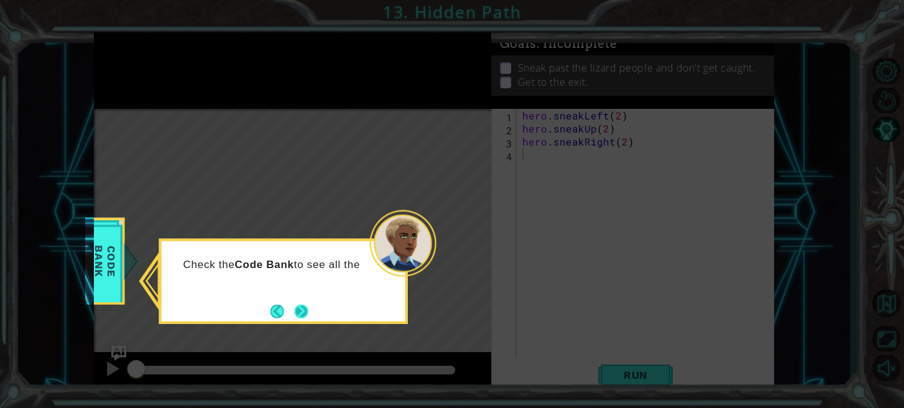
click at [304, 317] on button "Next" at bounding box center [302, 311] width 14 height 14
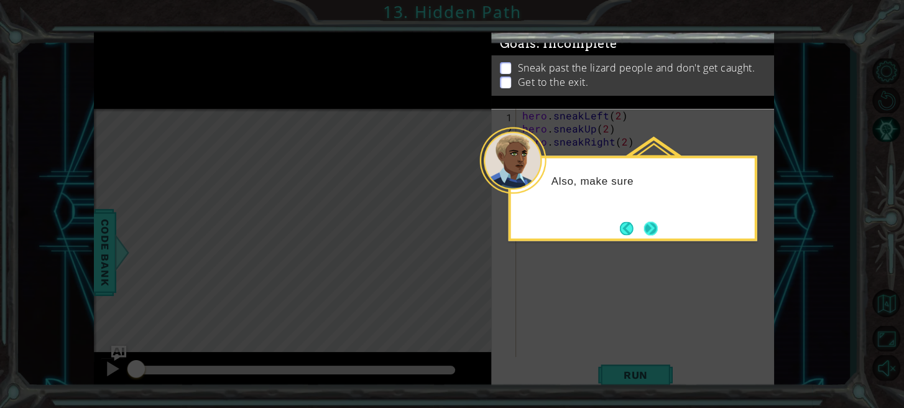
click at [638, 235] on footer at bounding box center [639, 228] width 38 height 19
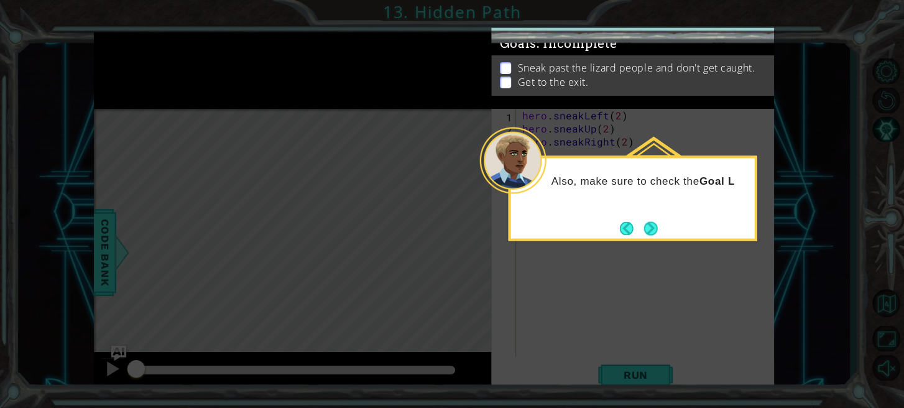
click at [640, 239] on div "Also, make sure to check the Goal L" at bounding box center [632, 197] width 249 height 85
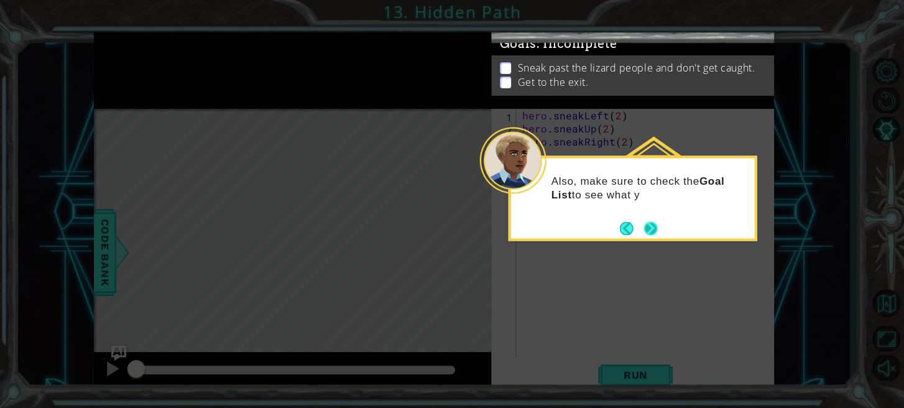
click at [644, 229] on button "Next" at bounding box center [651, 228] width 14 height 14
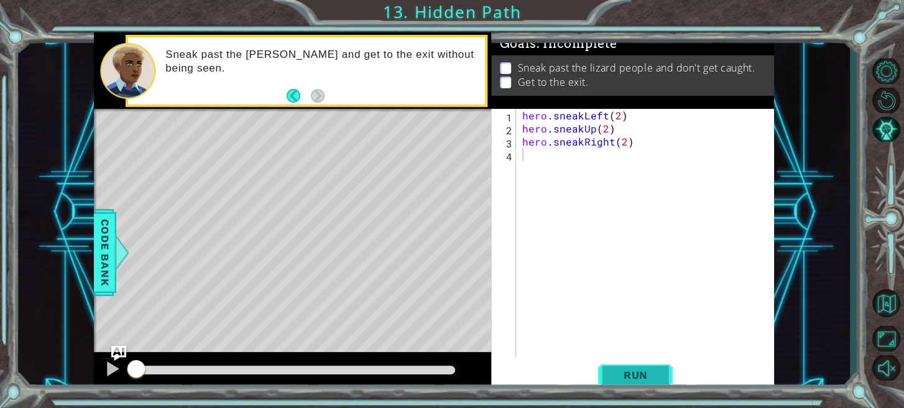
click at [652, 378] on span "Run" at bounding box center [635, 375] width 49 height 12
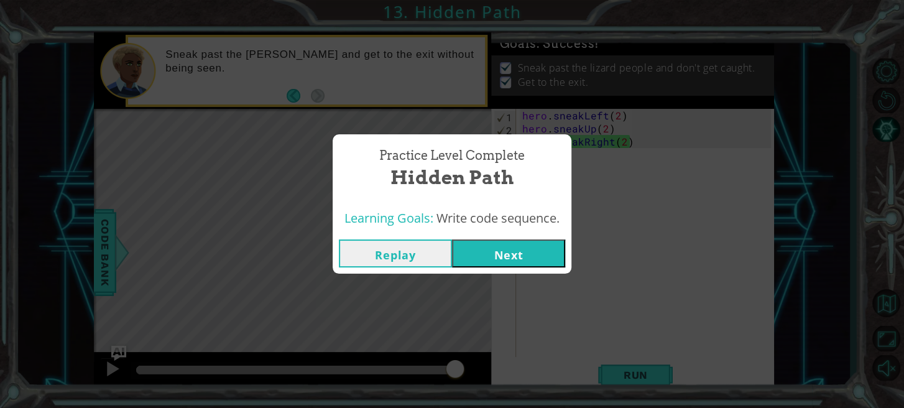
click at [525, 260] on button "Next" at bounding box center [508, 253] width 113 height 28
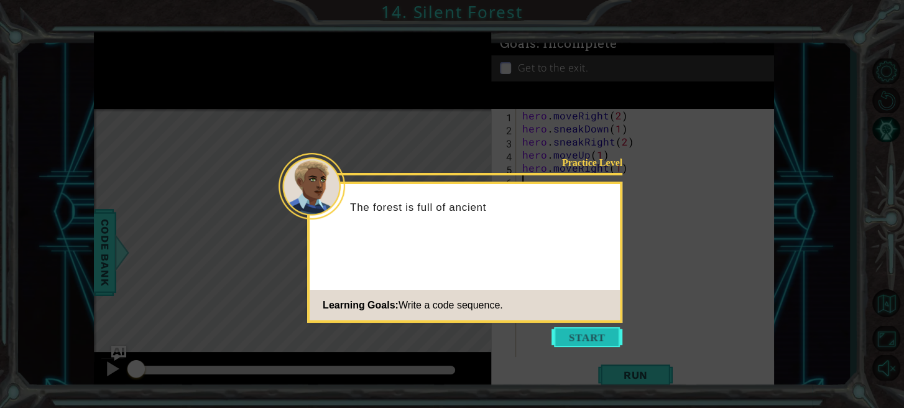
click at [608, 334] on button "Start" at bounding box center [586, 337] width 71 height 20
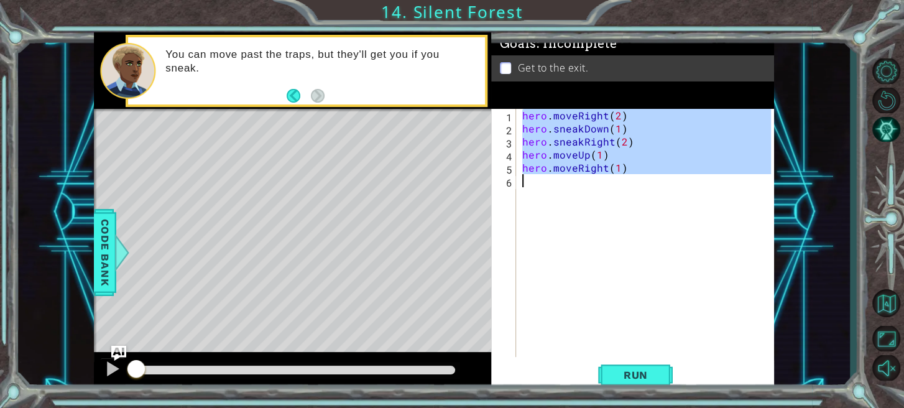
drag, startPoint x: 521, startPoint y: 112, endPoint x: 625, endPoint y: 176, distance: 121.6
click at [625, 176] on div "hero . moveRight ( 2 ) hero . sneakDown ( 1 ) hero . sneakRight ( 2 ) hero . mo…" at bounding box center [648, 246] width 257 height 274
click at [630, 110] on div "hero . moveRight ( 2 ) hero . sneakDown ( 1 ) hero . sneakRight ( 2 ) hero . mo…" at bounding box center [645, 233] width 251 height 248
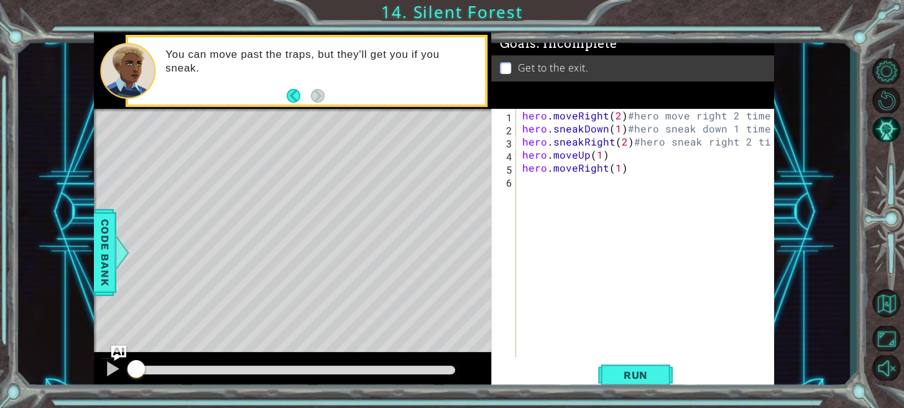
scroll to position [0, 15]
click at [652, 165] on div "hero . moveRight ( 2 ) #hero move right 2 times hero . sneakDown ( 1 ) #hero sn…" at bounding box center [648, 246] width 257 height 274
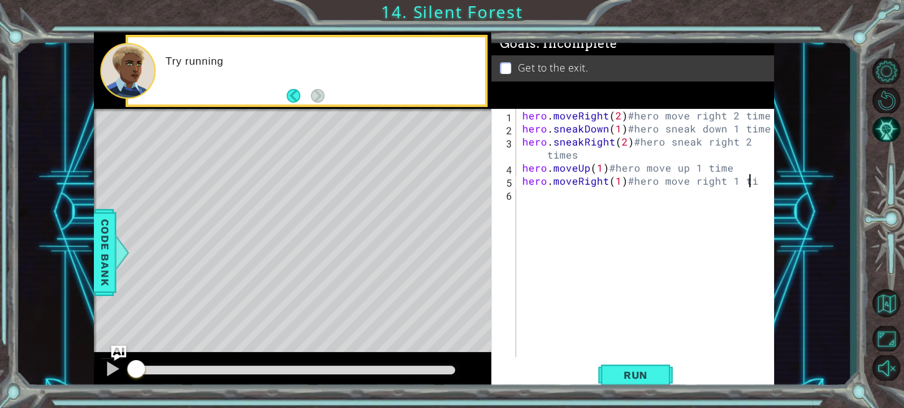
scroll to position [0, 14]
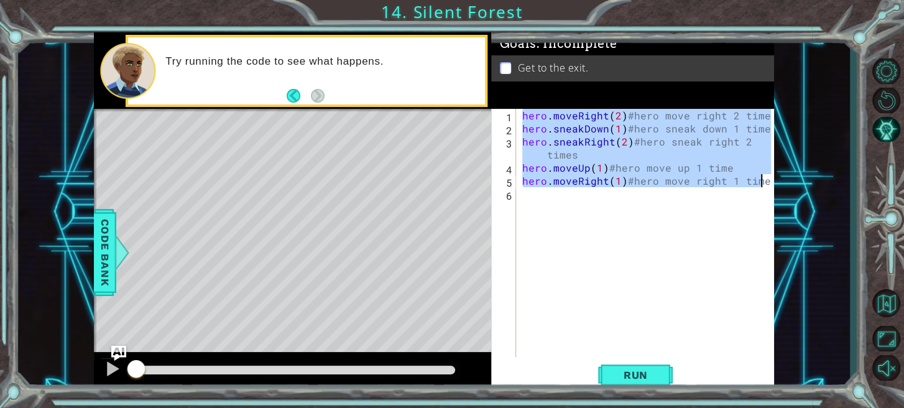
drag, startPoint x: 521, startPoint y: 112, endPoint x: 770, endPoint y: 179, distance: 257.5
click at [771, 179] on div "hero.moveRight(1)#hero move right 1 time 1 2 3 4 5 6 hero . moveRight ( 2 ) #he…" at bounding box center [632, 250] width 283 height 282
click at [659, 371] on span "Run" at bounding box center [635, 375] width 49 height 12
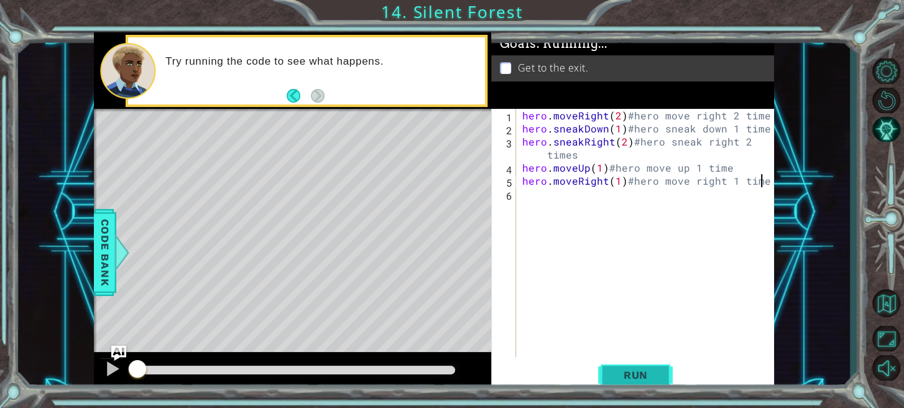
type textarea "hero.moveRight(1)#hero move right 1 time"
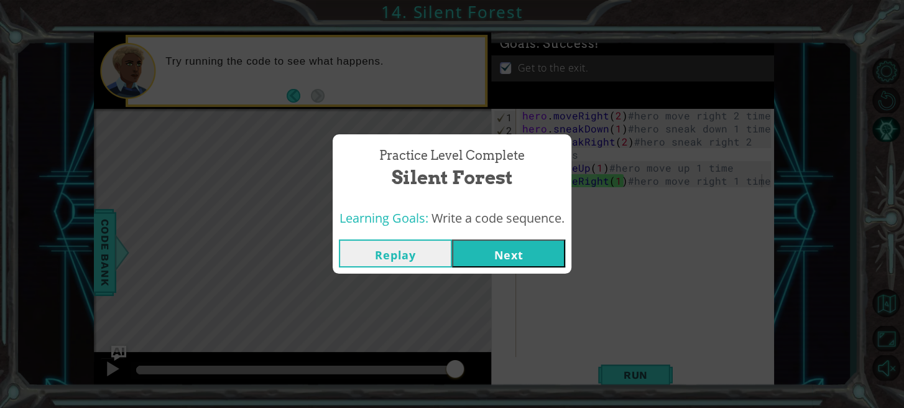
click at [523, 250] on button "Next" at bounding box center [508, 253] width 113 height 28
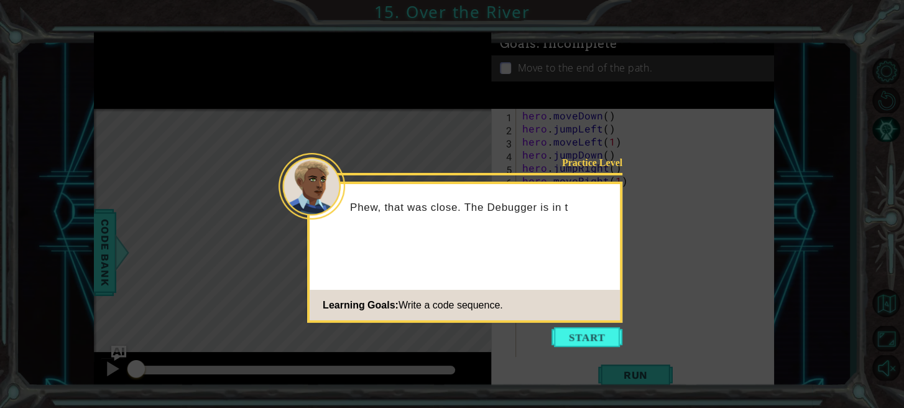
click at [608, 346] on button "Start" at bounding box center [586, 337] width 71 height 20
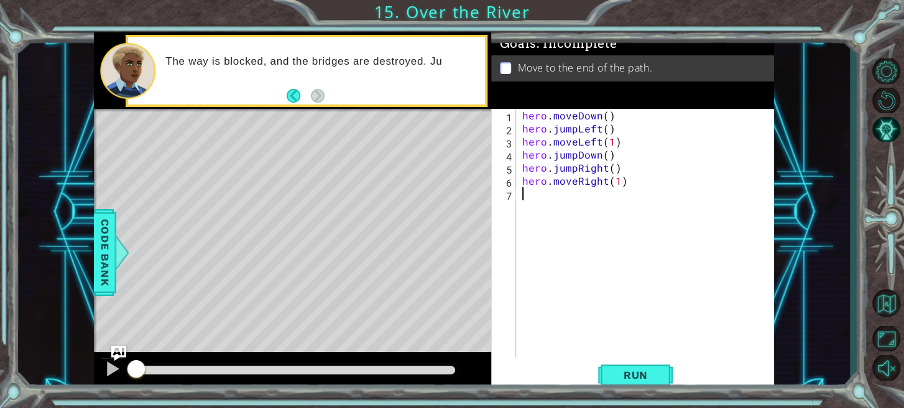
click at [625, 117] on div "hero . moveDown ( ) hero . jumpLeft ( ) hero . moveLeft ( 1 ) hero . jumpDown (…" at bounding box center [648, 246] width 257 height 274
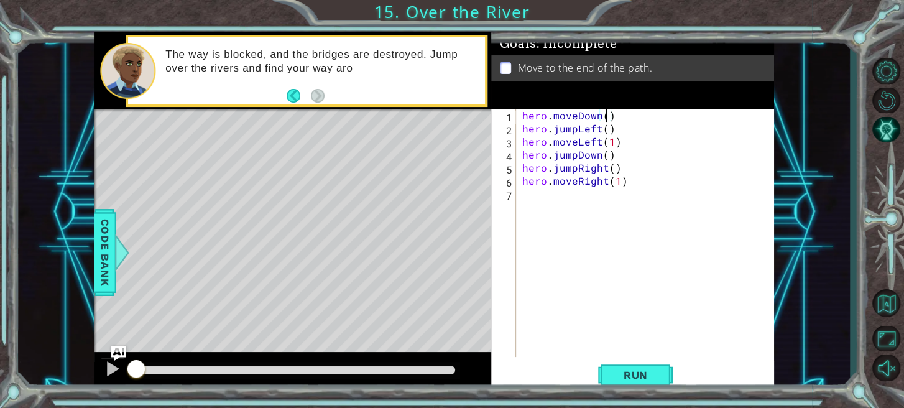
click at [605, 110] on div "hero . moveDown ( ) hero . jumpLeft ( ) hero . moveLeft ( 1 ) hero . jumpDown (…" at bounding box center [648, 246] width 257 height 274
click at [603, 129] on div "hero . moveDown ( 1 ) hero . jumpLeft ( ) hero . moveLeft ( 1 ) hero . jumpDown…" at bounding box center [648, 246] width 257 height 274
click at [608, 150] on div "hero . moveDown ( 1 ) hero . jumpLeft ( 1 ) hero . moveLeft ( 1 ) hero . jumpDo…" at bounding box center [648, 246] width 257 height 274
click at [612, 168] on div "hero . moveDown ( 1 ) hero . jumpLeft ( 1 ) hero . moveLeft ( 1 ) hero . jumpDo…" at bounding box center [648, 246] width 257 height 274
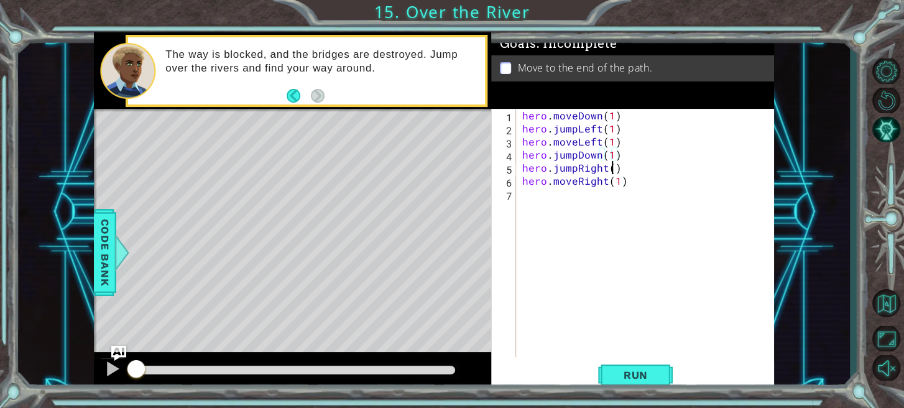
scroll to position [0, 6]
click at [624, 117] on div "hero . moveDown ( 1 ) hero . jumpLeft ( 1 ) hero . moveLeft ( 1 ) hero . jumpDo…" at bounding box center [648, 246] width 257 height 274
click at [626, 127] on div "hero . moveDown ( 1 ) #hero move down 1 time hero . jumpLeft ( 1 ) hero . moveL…" at bounding box center [648, 246] width 257 height 274
click at [630, 137] on div "hero . moveDown ( 1 ) #hero move down 1 time hero . jumpLeft ( 1 ) #hero jump l…" at bounding box center [648, 246] width 257 height 274
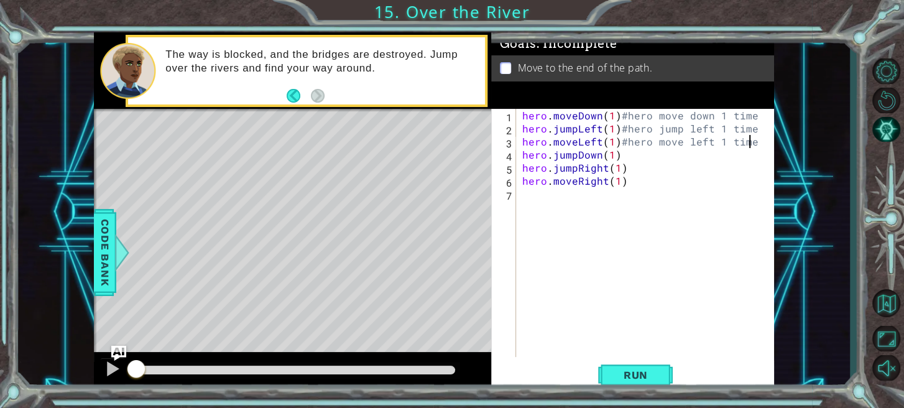
click at [656, 150] on div "hero . moveDown ( 1 ) #hero move down 1 time hero . jumpLeft ( 1 ) #hero jump l…" at bounding box center [648, 246] width 257 height 274
click at [649, 172] on div "hero . moveDown ( 1 ) #hero move down 1 time hero . jumpLeft ( 1 ) #hero jump l…" at bounding box center [648, 246] width 257 height 274
type textarea "hero.jumpRight(1)#hero jump right 1 time"
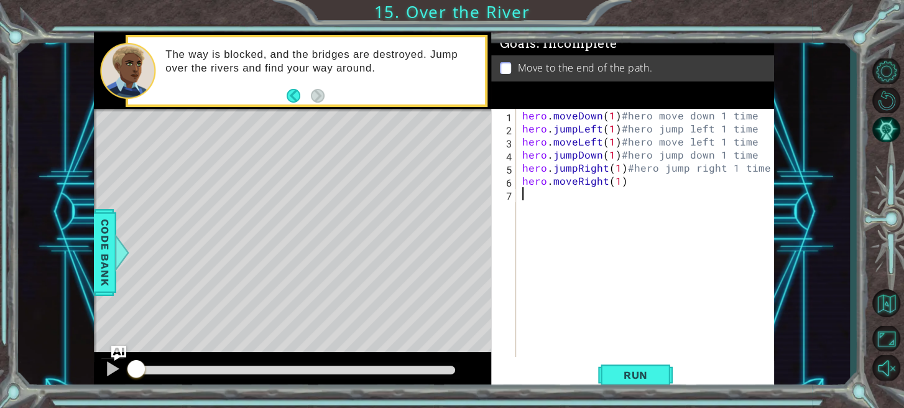
click at [652, 188] on div "hero . moveDown ( 1 ) #hero move down 1 time hero . jumpLeft ( 1 ) #hero jump l…" at bounding box center [648, 246] width 257 height 274
click at [653, 178] on div "hero . moveDown ( 1 ) #hero move down 1 time hero . jumpLeft ( 1 ) #hero jump l…" at bounding box center [648, 246] width 257 height 274
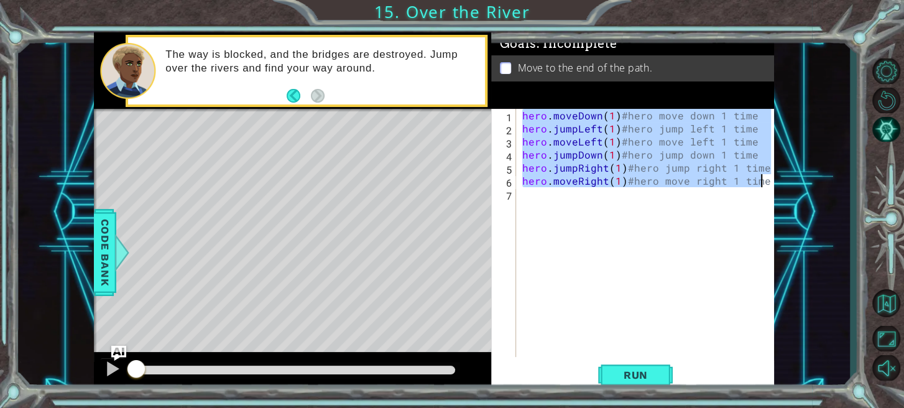
drag, startPoint x: 521, startPoint y: 111, endPoint x: 766, endPoint y: 178, distance: 253.5
click at [766, 178] on div "hero . moveDown ( 1 ) #hero move down 1 time hero . jumpLeft ( 1 ) #hero jump l…" at bounding box center [648, 246] width 257 height 274
click at [646, 376] on span "Run" at bounding box center [635, 375] width 49 height 12
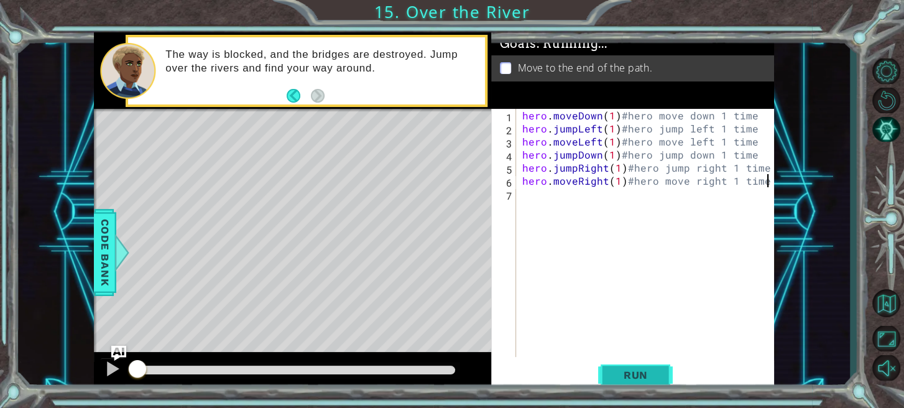
type textarea "hero.moveRight(1)#hero move right 1 time"
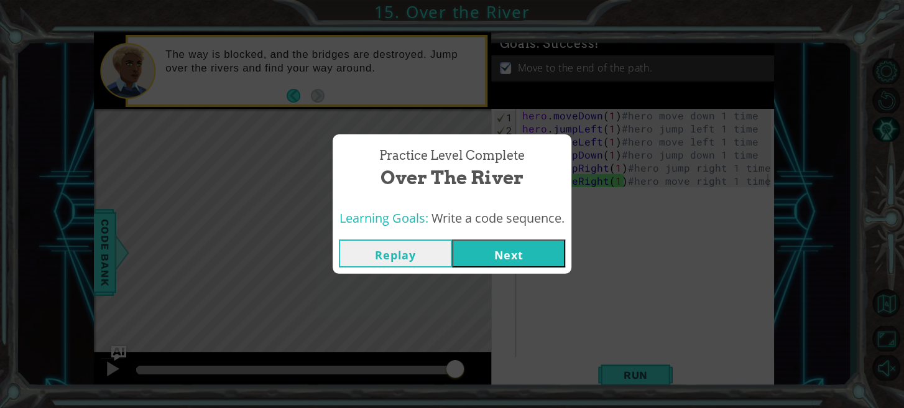
click at [491, 246] on button "Next" at bounding box center [508, 253] width 113 height 28
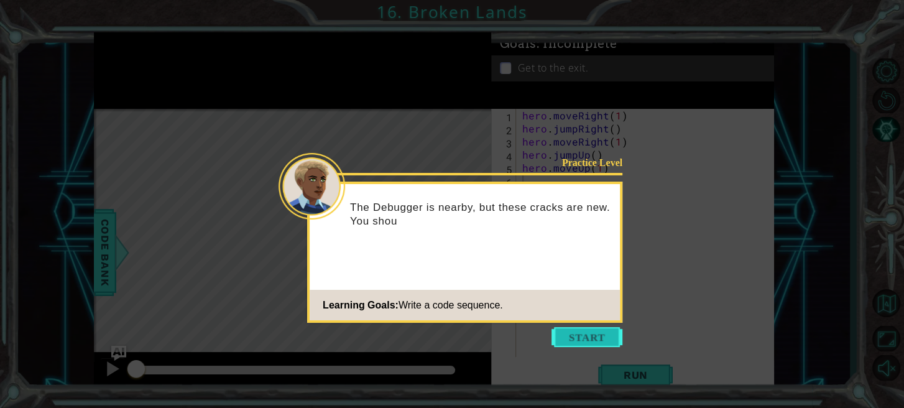
click at [597, 341] on button "Start" at bounding box center [586, 337] width 71 height 20
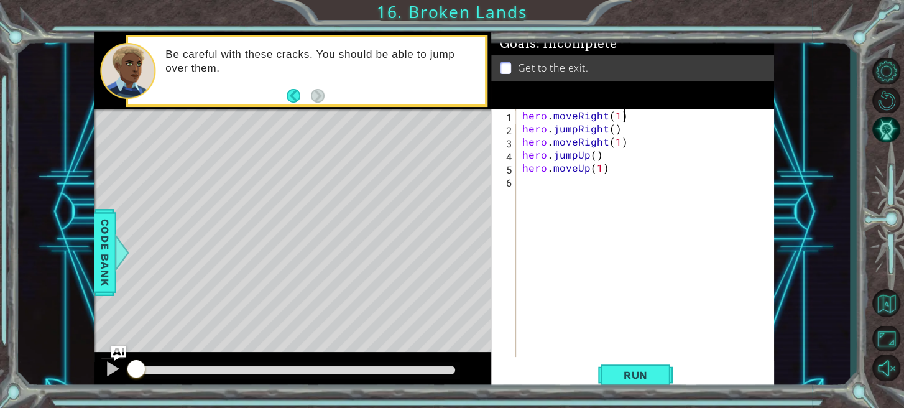
click at [646, 111] on div "hero . moveRight ( 1 ) hero . jumpRight ( ) hero . moveRight ( 1 ) hero . jumpU…" at bounding box center [648, 246] width 257 height 274
click at [612, 130] on div "hero . moveRight ( 1 ) hero . jumpRight ( ) hero . moveRight ( 1 ) hero . jumpU…" at bounding box center [648, 246] width 257 height 274
click at [594, 155] on div "hero . moveRight ( 1 ) hero . jumpRight ( 1 ) hero . moveRight ( 1 ) hero . jum…" at bounding box center [648, 246] width 257 height 274
click at [632, 117] on div "hero . moveRight ( 1 ) hero . jumpRight ( 1 ) hero . moveRight ( 1 ) hero . jum…" at bounding box center [648, 246] width 257 height 274
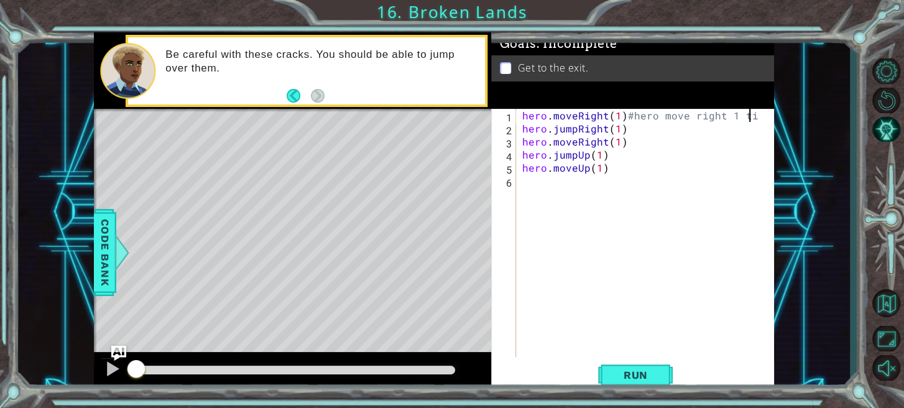
scroll to position [0, 14]
click at [674, 126] on div "hero . moveRight ( 1 ) #hero move right 1 time hero . jumpRight ( 1 ) hero . mo…" at bounding box center [648, 246] width 257 height 274
click at [644, 145] on div "hero . moveRight ( 1 ) #hero move right 1 time hero . jumpRight ( 1 ) #hero jum…" at bounding box center [648, 246] width 257 height 274
click at [662, 154] on div "hero . moveRight ( 1 ) #hero move right 1 time hero . jumpRight ( 1 ) #hero jum…" at bounding box center [648, 246] width 257 height 274
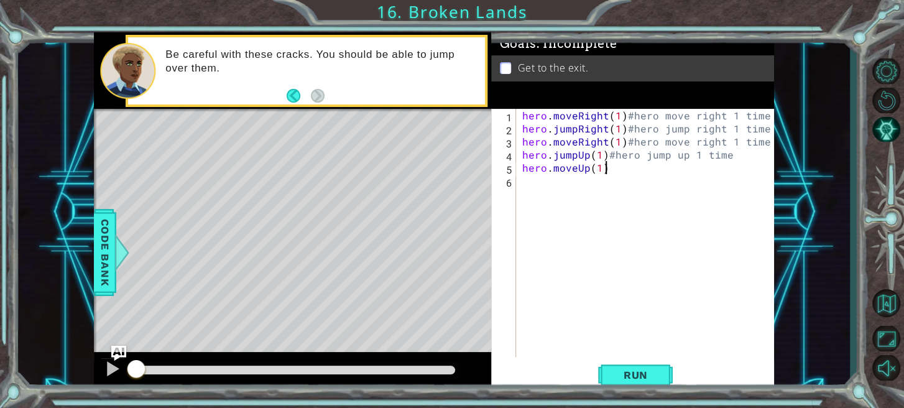
click at [679, 168] on div "hero . moveRight ( 1 ) #hero move right 1 time hero . jumpRight ( 1 ) #hero jum…" at bounding box center [648, 246] width 257 height 274
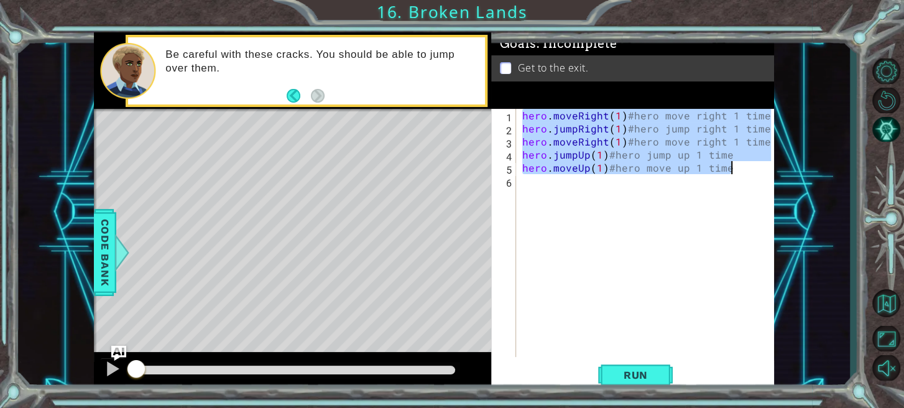
drag, startPoint x: 523, startPoint y: 115, endPoint x: 743, endPoint y: 170, distance: 227.5
click at [743, 170] on div "hero . moveRight ( 1 ) #hero move right 1 time hero . jumpRight ( 1 ) #hero jum…" at bounding box center [648, 246] width 257 height 274
click at [630, 374] on span "Run" at bounding box center [635, 375] width 49 height 12
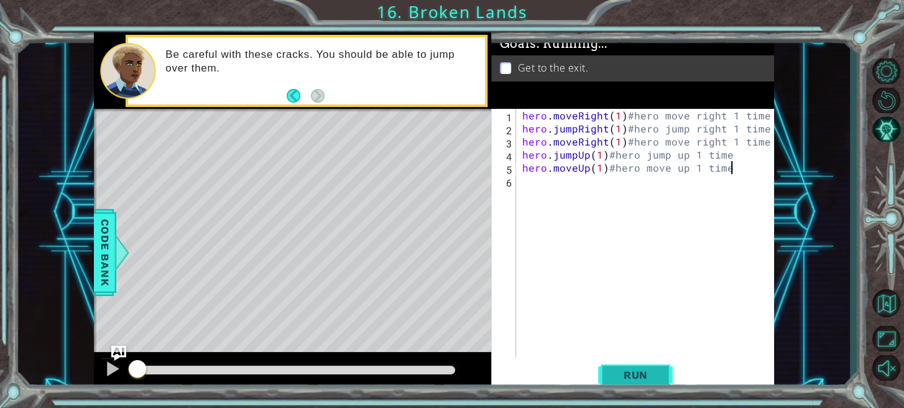
type textarea "hero.moveUp(1)#hero move up 1 time"
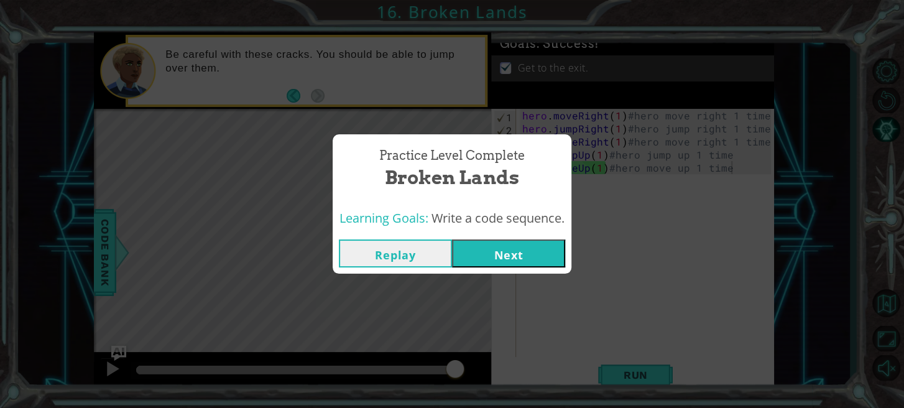
click at [517, 252] on button "Next" at bounding box center [508, 253] width 113 height 28
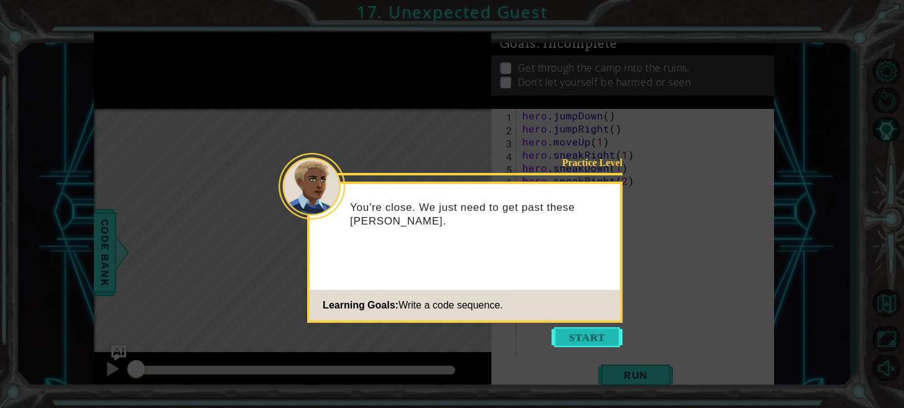
click at [611, 331] on button "Start" at bounding box center [586, 337] width 71 height 20
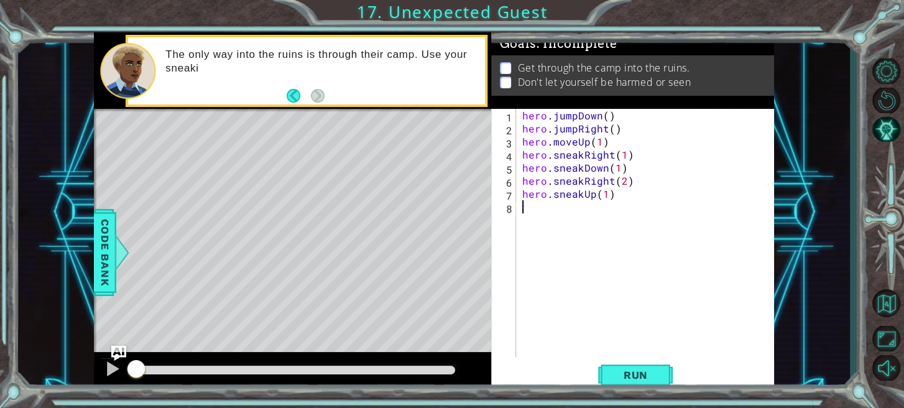
click at [606, 112] on div "hero . jumpDown ( ) hero . jumpRight ( ) hero . moveUp ( 1 ) hero . sneakRight …" at bounding box center [648, 246] width 257 height 274
click at [612, 127] on div "hero . jumpDown ( 1 ) hero . jumpRight ( ) hero . moveUp ( 1 ) hero . sneakRigh…" at bounding box center [648, 246] width 257 height 274
click at [637, 110] on div "hero . jumpDown ( 1 ) hero . jumpRight ( 1 ) hero . moveUp ( 1 ) hero . sneakRi…" at bounding box center [648, 246] width 257 height 274
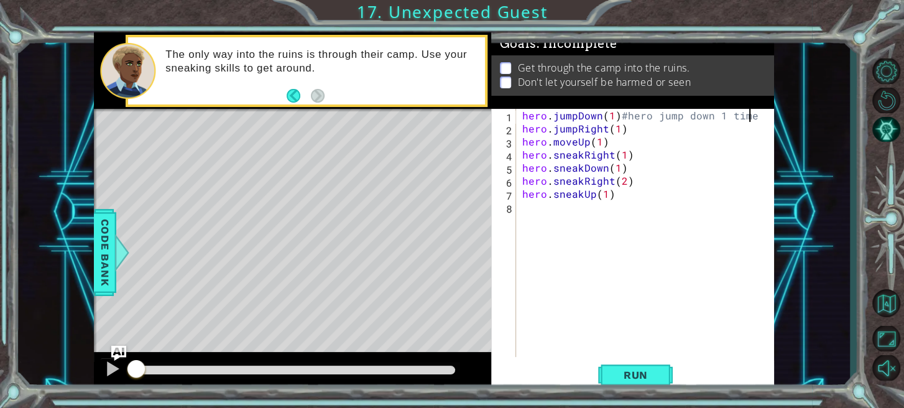
click at [628, 132] on div "hero . jumpDown ( 1 ) #hero jump down 1 time hero . jumpRight ( 1 ) hero . move…" at bounding box center [648, 246] width 257 height 274
click at [656, 140] on div "hero . jumpDown ( 1 ) #hero jump down 1 time hero . jumpRight ( 1 ) #hero jump …" at bounding box center [648, 246] width 257 height 274
click at [643, 155] on div "hero . jumpDown ( 1 ) #hero jump down 1 time hero . jumpRight ( 1 ) #hero jump …" at bounding box center [648, 246] width 257 height 274
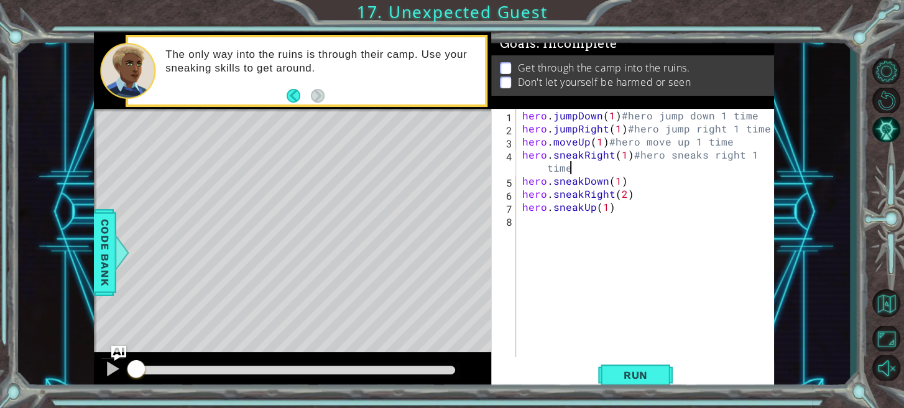
scroll to position [0, 15]
click at [660, 180] on div "hero . jumpDown ( 1 ) #hero jump down 1 time hero . jumpRight ( 1 ) #hero jump …" at bounding box center [648, 246] width 257 height 274
click at [655, 191] on div "hero . jumpDown ( 1 ) #hero jump down 1 time hero . jumpRight ( 1 ) #hero jump …" at bounding box center [648, 246] width 257 height 274
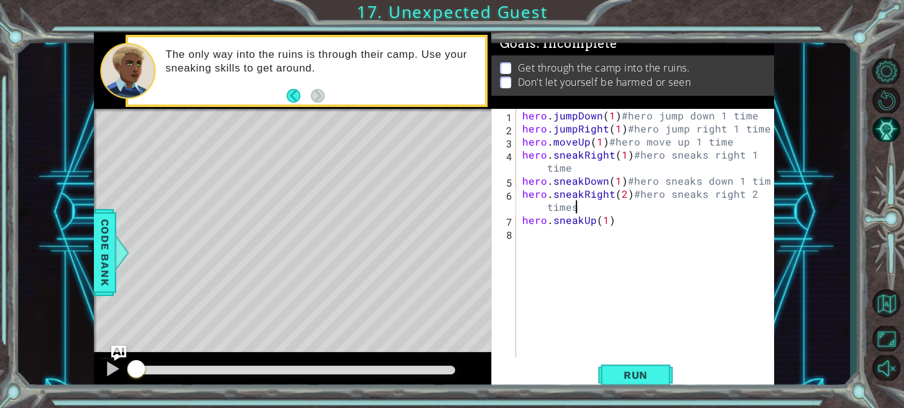
scroll to position [0, 16]
click at [667, 221] on div "hero . jumpDown ( 1 ) #hero jump down 1 time hero . jumpRight ( 1 ) #hero jump …" at bounding box center [648, 246] width 257 height 274
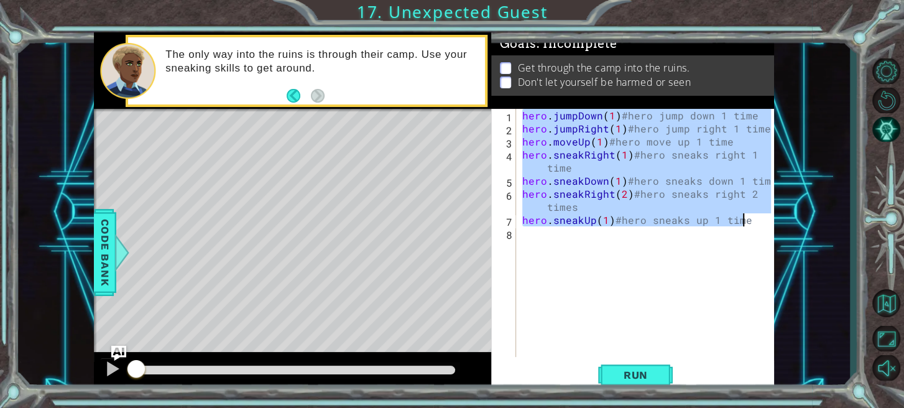
drag, startPoint x: 522, startPoint y: 114, endPoint x: 758, endPoint y: 221, distance: 258.7
click at [758, 221] on div "hero . jumpDown ( 1 ) #hero jump down 1 time hero . jumpRight ( 1 ) #hero jump …" at bounding box center [648, 246] width 257 height 274
click at [620, 385] on button "Run" at bounding box center [635, 374] width 75 height 28
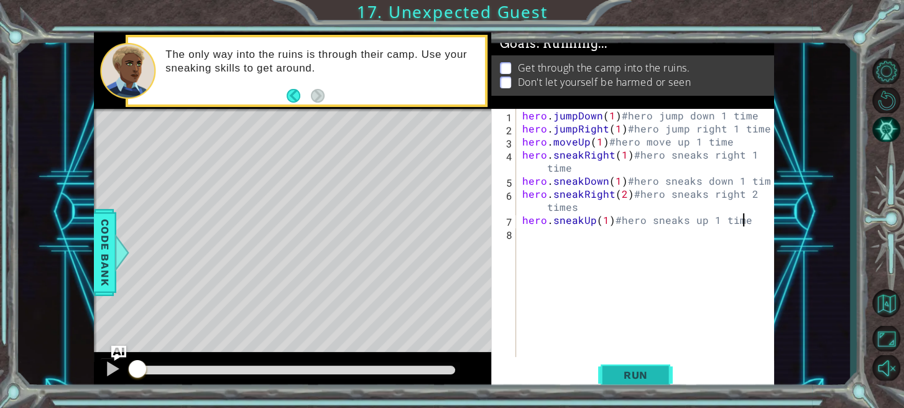
type textarea "hero.sneakUp(1)#hero sneaks up 1 time"
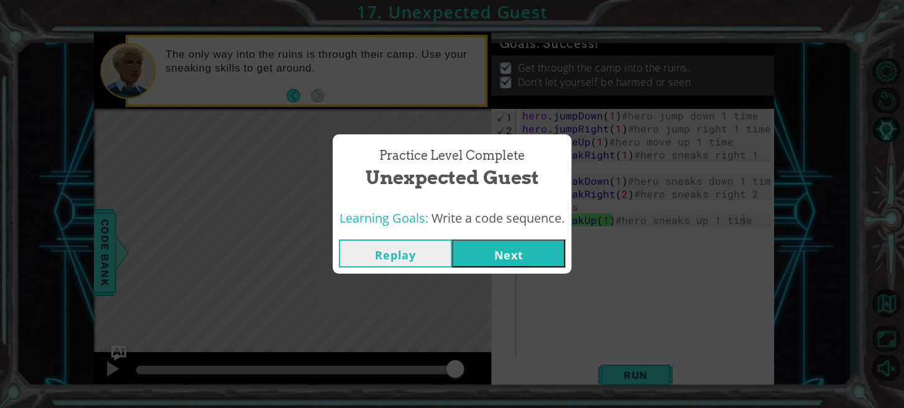
click at [511, 265] on button "Next" at bounding box center [508, 253] width 113 height 28
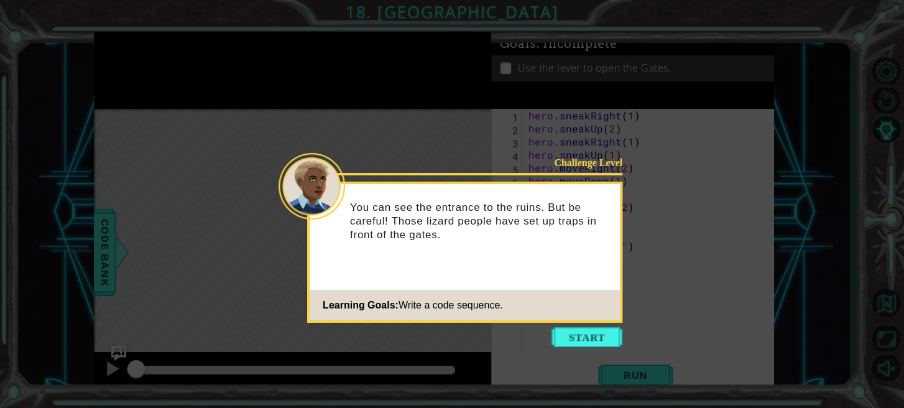
click at [595, 331] on button "Start" at bounding box center [586, 337] width 71 height 20
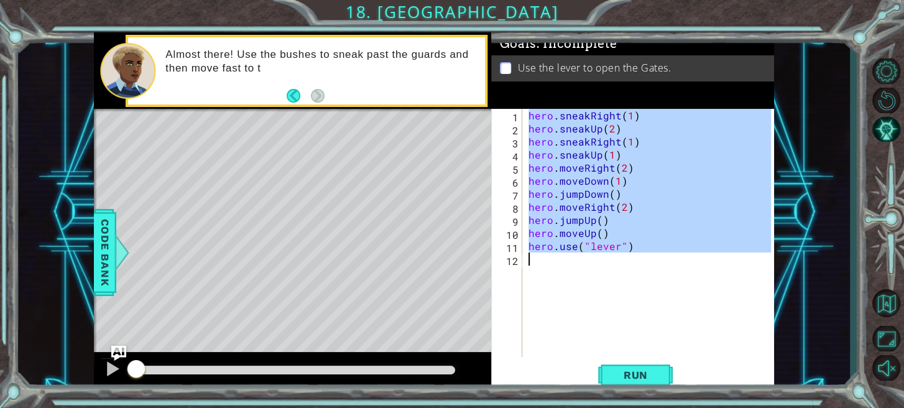
drag, startPoint x: 527, startPoint y: 116, endPoint x: 639, endPoint y: 279, distance: 197.6
click at [639, 283] on div "hero . sneakRight ( 1 ) hero . sneakUp ( 2 ) hero . sneakRight ( 1 ) hero . sne…" at bounding box center [651, 246] width 251 height 274
click at [634, 114] on div "hero . sneakRight ( 1 ) hero . sneakUp ( 2 ) hero . sneakRight ( 1 ) hero . sne…" at bounding box center [648, 233] width 245 height 248
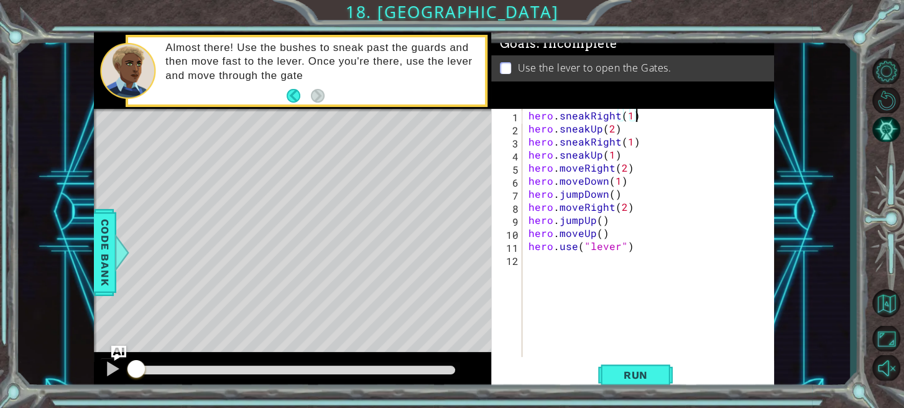
click at [600, 223] on div "hero . sneakRight ( 1 ) hero . sneakUp ( 2 ) hero . sneakRight ( 1 ) hero . sne…" at bounding box center [651, 246] width 251 height 274
click at [597, 232] on div "hero . sneakRight ( 1 ) hero . sneakUp ( 2 ) hero . sneakRight ( 1 ) hero . sne…" at bounding box center [651, 246] width 251 height 274
click at [603, 234] on div "hero . sneakRight ( 1 ) hero . sneakUp ( 2 ) hero . sneakRight ( 1 ) hero . sne…" at bounding box center [651, 246] width 251 height 274
click at [661, 252] on div "hero . sneakRight ( 1 ) hero . sneakUp ( 2 ) hero . sneakRight ( 1 ) hero . sne…" at bounding box center [651, 246] width 251 height 274
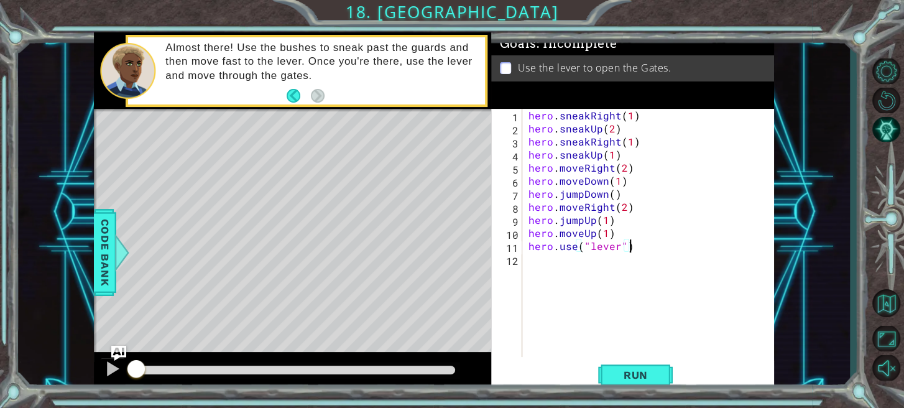
click at [638, 114] on div "hero . sneakRight ( 1 ) hero . sneakUp ( 2 ) hero . sneakRight ( 1 ) hero . sne…" at bounding box center [651, 246] width 251 height 274
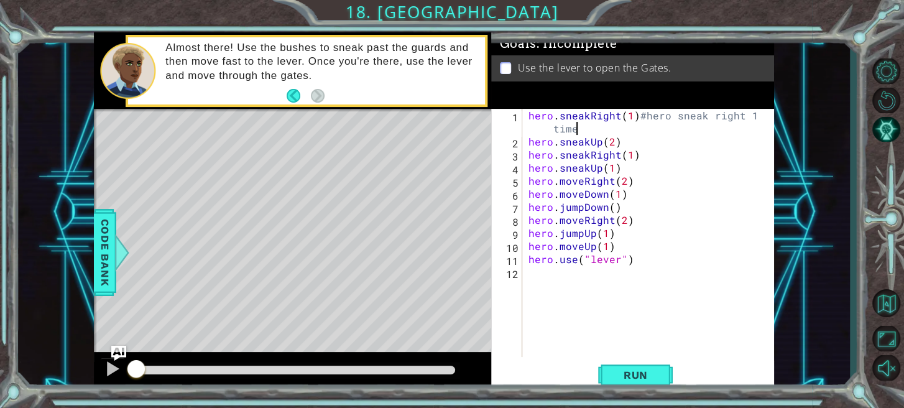
click at [644, 142] on div "hero . sneakRight ( 1 ) #hero sneak right 1 time hero . sneakUp ( 2 ) hero . sn…" at bounding box center [651, 252] width 251 height 287
click at [644, 163] on div "hero . sneakRight ( 1 ) #hero sneak right 1 time hero . sneakUp ( 2 ) #hero sne…" at bounding box center [651, 252] width 251 height 287
click at [650, 156] on div "hero . sneakRight ( 1 ) #hero sneak right 1 time hero . sneakUp ( 2 ) #hero sne…" at bounding box center [651, 252] width 251 height 287
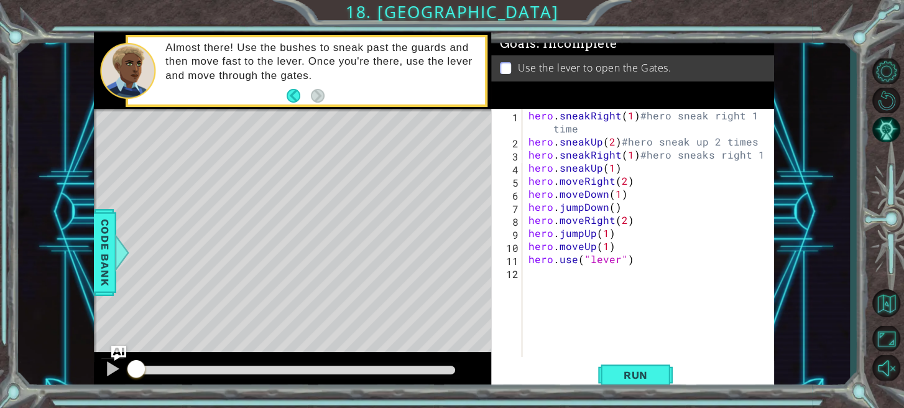
scroll to position [0, 15]
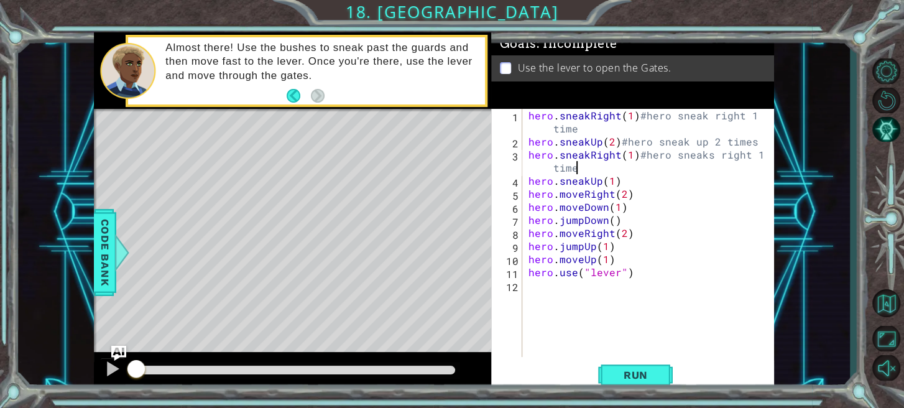
click at [649, 183] on div "hero . sneakRight ( 1 ) #hero sneak right 1 time hero . sneakUp ( 2 ) #hero sne…" at bounding box center [651, 252] width 251 height 287
click at [644, 193] on div "hero . sneakRight ( 1 ) #hero sneak right 1 time hero . sneakUp ( 2 ) #hero sne…" at bounding box center [651, 252] width 251 height 287
click at [648, 211] on div "hero . sneakRight ( 1 ) #hero sneak right 1 time hero . sneakUp ( 2 ) #hero sne…" at bounding box center [651, 252] width 251 height 287
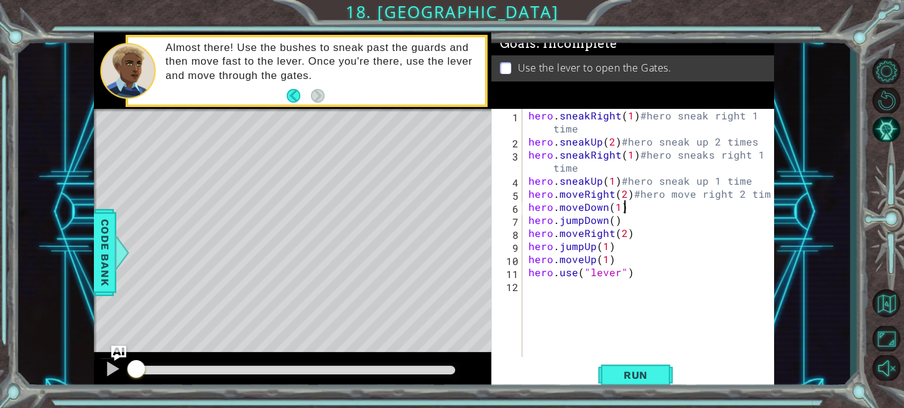
scroll to position [0, 5]
click at [612, 221] on div "hero . sneakRight ( 1 ) #hero sneak right 1 time hero . sneakUp ( 2 ) #hero sne…" at bounding box center [651, 252] width 251 height 287
click at [656, 207] on div "hero . sneakRight ( 1 ) #hero sneak right 1 time hero . sneakUp ( 2 ) #hero sne…" at bounding box center [651, 252] width 251 height 287
click at [638, 216] on div "hero . sneakRight ( 1 ) #hero sneak right 1 time hero . sneakUp ( 2 ) #hero sne…" at bounding box center [651, 252] width 251 height 287
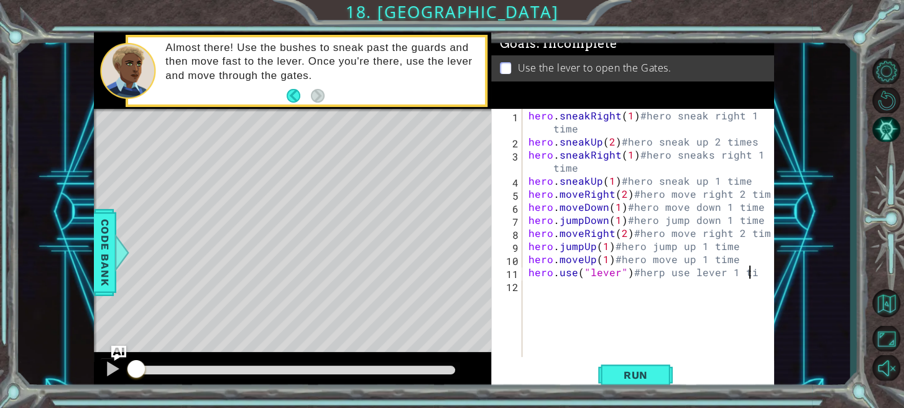
scroll to position [0, 14]
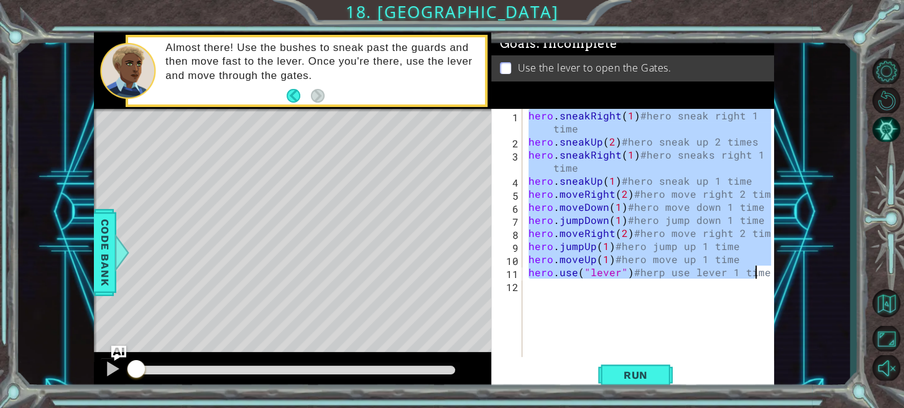
drag, startPoint x: 528, startPoint y: 112, endPoint x: 748, endPoint y: 269, distance: 269.9
click at [758, 282] on div "hero . sneakRight ( 1 ) #hero sneak right 1 time hero . sneakUp ( 2 ) #hero sne…" at bounding box center [651, 252] width 251 height 287
type textarea "hero.use("lever")#herp use lever 1 time"
click at [873, 301] on button "Back to Map" at bounding box center [886, 303] width 36 height 36
